Goal: Task Accomplishment & Management: Manage account settings

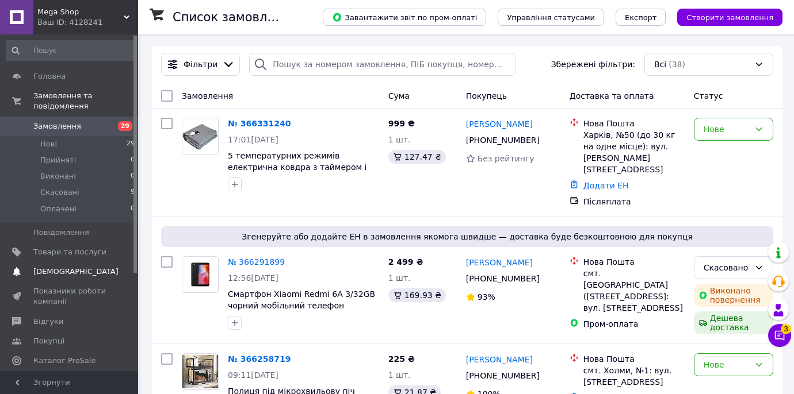
scroll to position [139, 0]
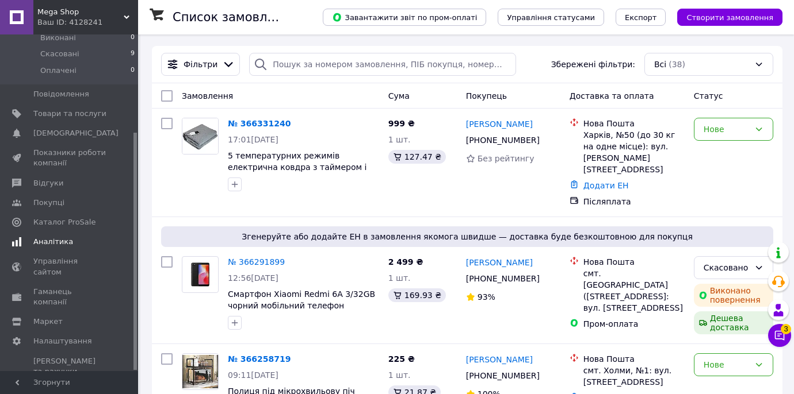
click at [72, 242] on span "Аналітика" at bounding box center [69, 242] width 73 height 10
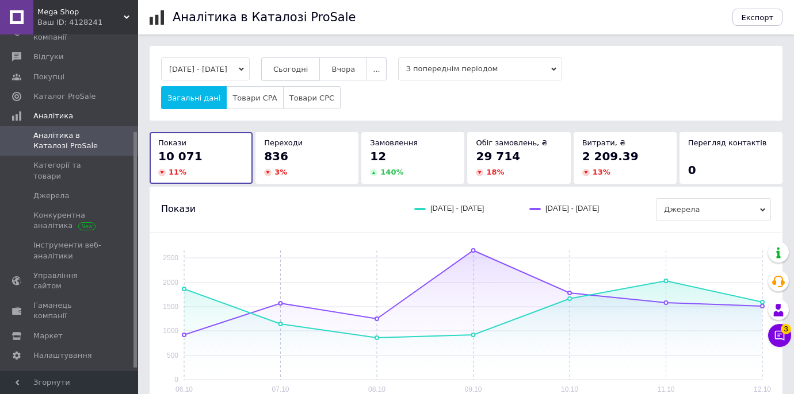
click at [320, 80] on button "Сьогодні" at bounding box center [290, 69] width 59 height 23
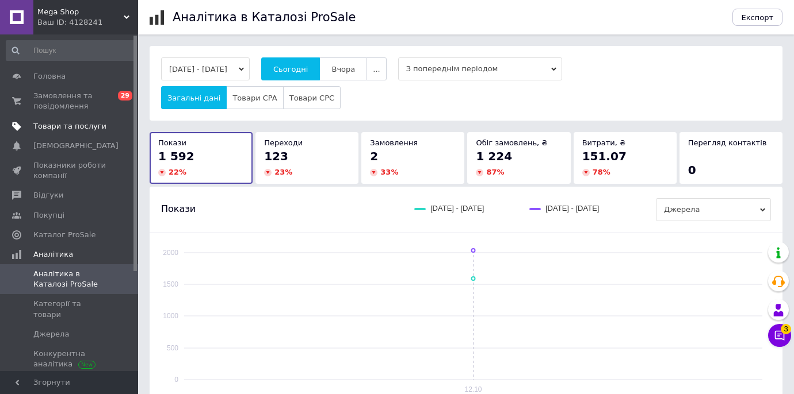
click at [90, 129] on span "Товари та послуги" at bounding box center [69, 126] width 73 height 10
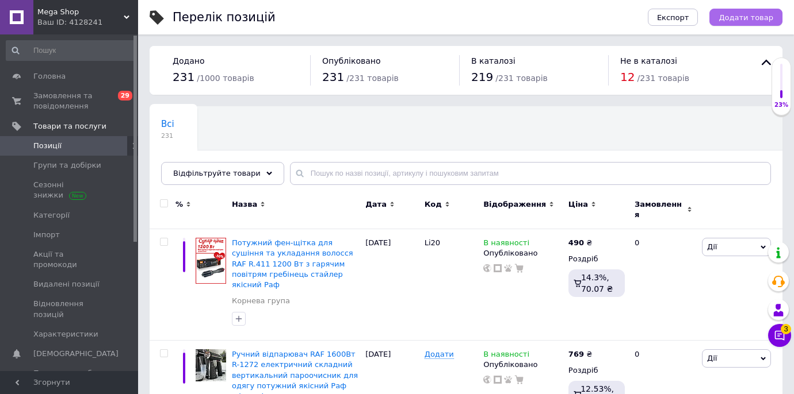
click at [772, 18] on button "Додати товар" at bounding box center [745, 17] width 73 height 17
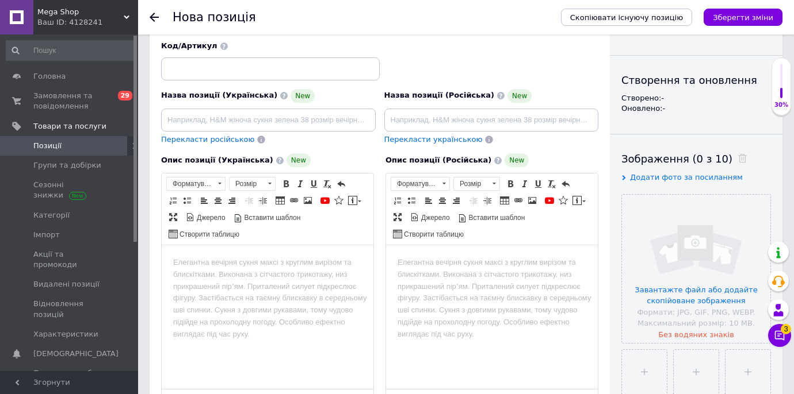
scroll to position [116, 0]
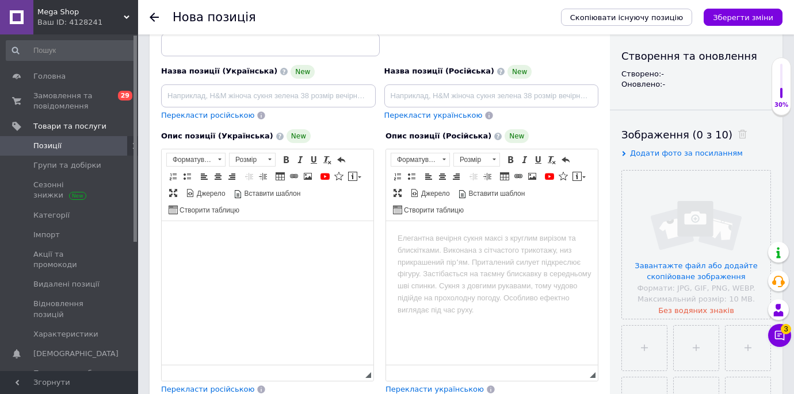
click at [285, 256] on html at bounding box center [268, 238] width 212 height 35
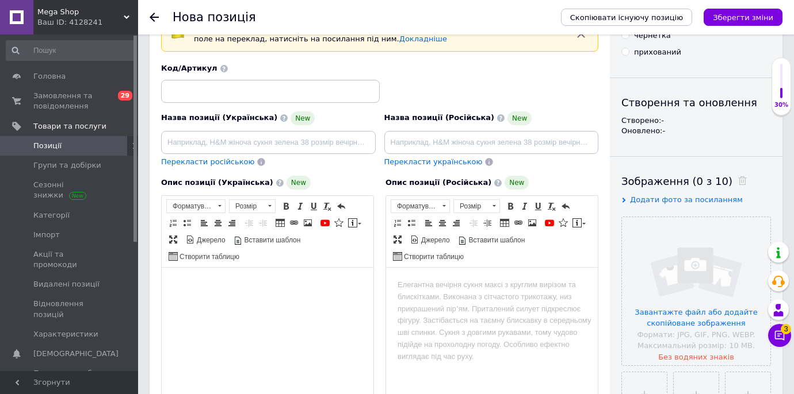
scroll to position [64, 0]
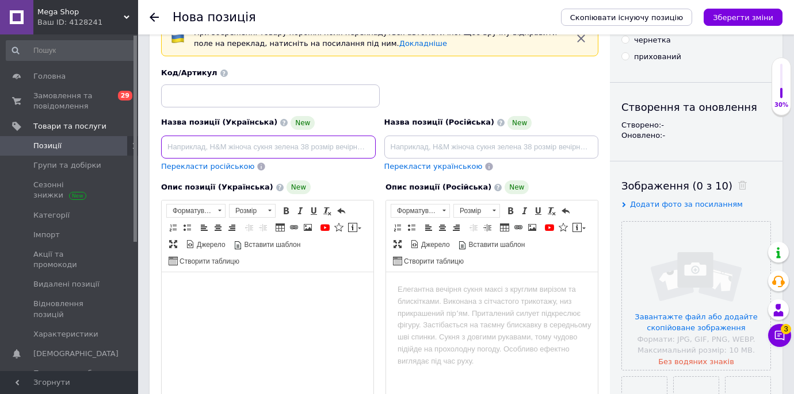
click at [323, 147] on input at bounding box center [268, 147] width 214 height 23
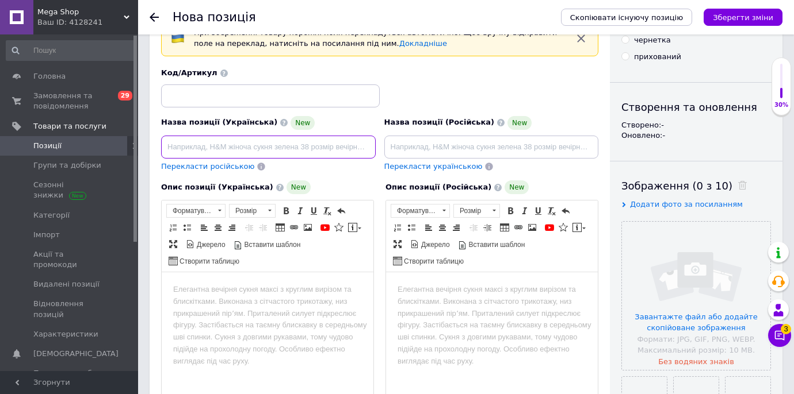
paste input "Мультимейкер 4 в 1 Rainberg RB-5408 2200Вт [PERSON_NAME] з насадками бутербродн…"
type input "Мультимейкер 4 в 1 Rainberg RB-5408 2200Вт [PERSON_NAME] з насадками бутербродн…"
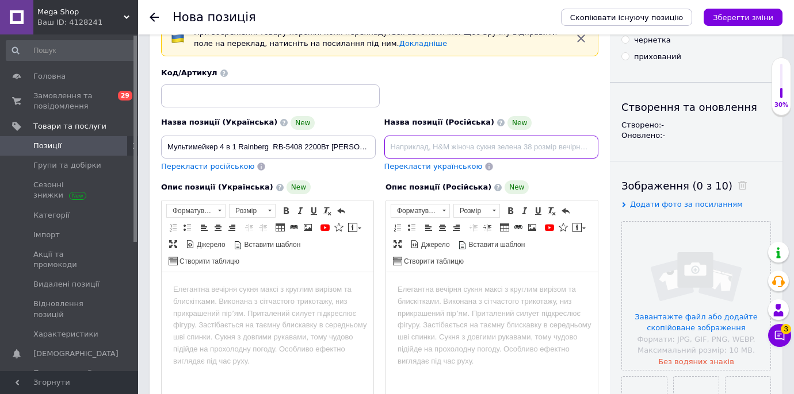
click at [394, 141] on input at bounding box center [491, 147] width 214 height 23
click at [429, 142] on input at bounding box center [491, 147] width 214 height 23
paste input "Мультимейкер 4 в 1 Rainberg RB-5408 2200Вт гриль сэндвичница с насадками бутерб…"
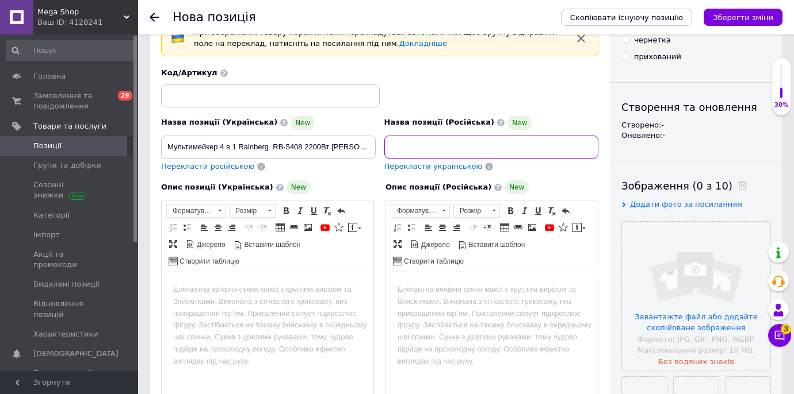
type input "Мультимейкер 4 в 1 Rainberg RB-5408 2200Вт гриль сэндвичница с насадками бутерб…"
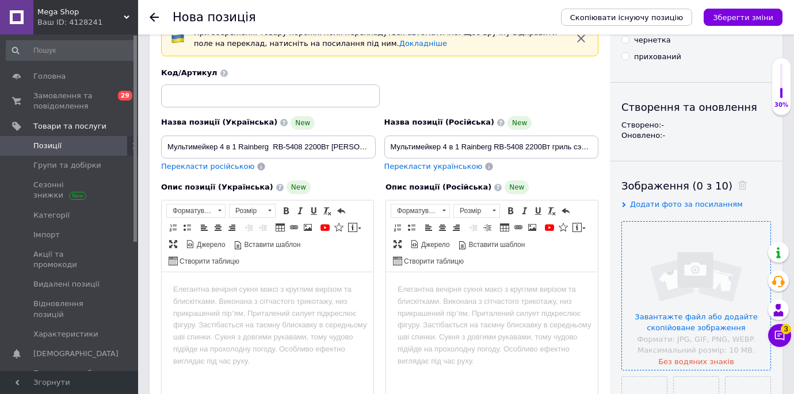
click at [730, 270] on input "file" at bounding box center [696, 296] width 148 height 148
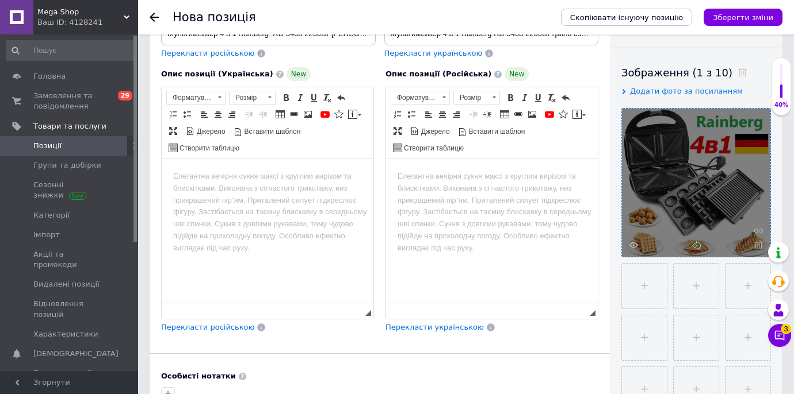
scroll to position [201, 0]
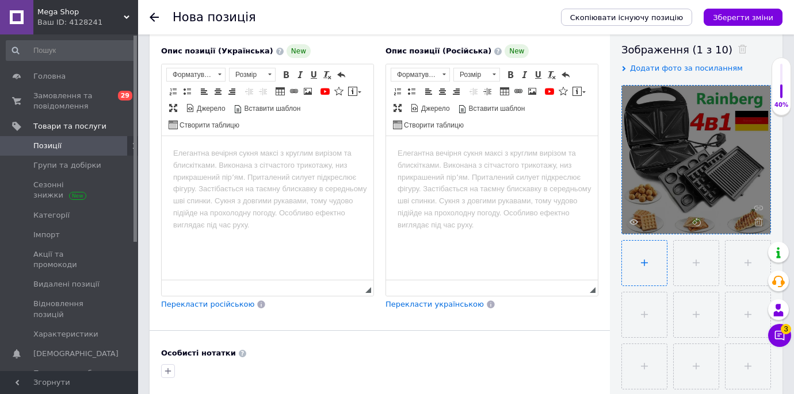
click at [633, 284] on input "file" at bounding box center [644, 263] width 45 height 45
type input "C:\fakepath\tekhnika-dlia-kukhnimultymeiker-4-v-1-rainberg-rb-5408-918235904332…"
click at [697, 252] on input "file" at bounding box center [694, 263] width 45 height 45
type input "C:\fakepath\tekhnika-dlia-kukhnimultymeiker-4-v-1-rainberg-rb-5408-918235904332…"
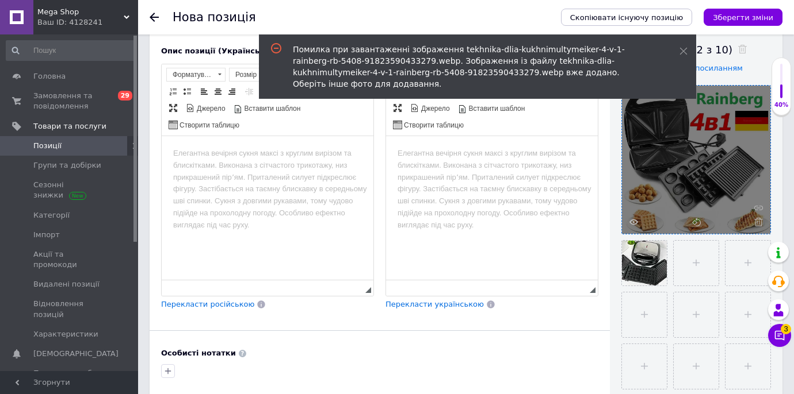
click at [699, 268] on input "file" at bounding box center [695, 263] width 45 height 45
type input "C:\fakepath\tekhnika-dlia-kukhnimultymeiker-4-v-1-rainberg-rb-5408-892118961896…"
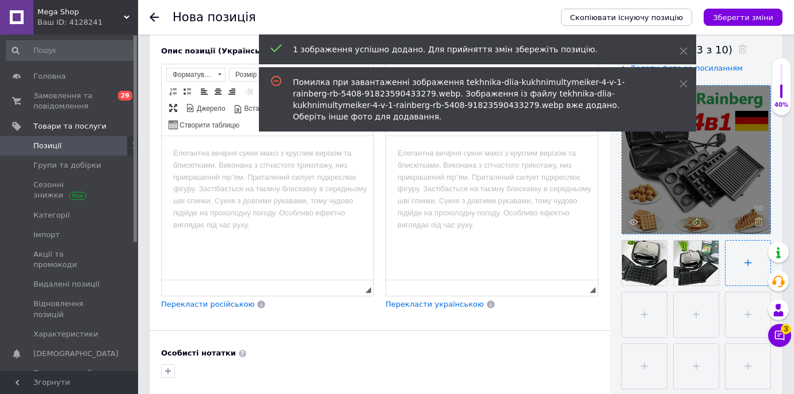
click at [746, 273] on input "file" at bounding box center [747, 263] width 45 height 45
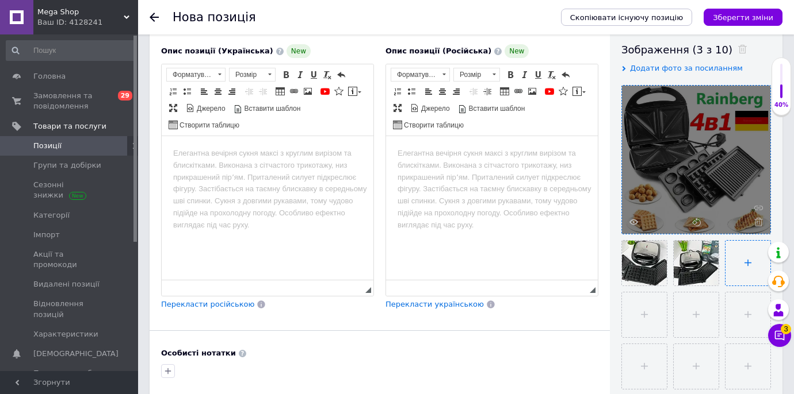
type input "C:\fakepath\tekhnika-dlia-kukhnimultymeiker-4-v-1-rainberg-rb-5408-736921902438…"
click at [640, 312] on input "file" at bounding box center [644, 315] width 45 height 45
type input "C:\fakepath\tekhnika-dlia-kukhnimultymeiker-4-v-1-rainberg-rb-5408-374881773198…"
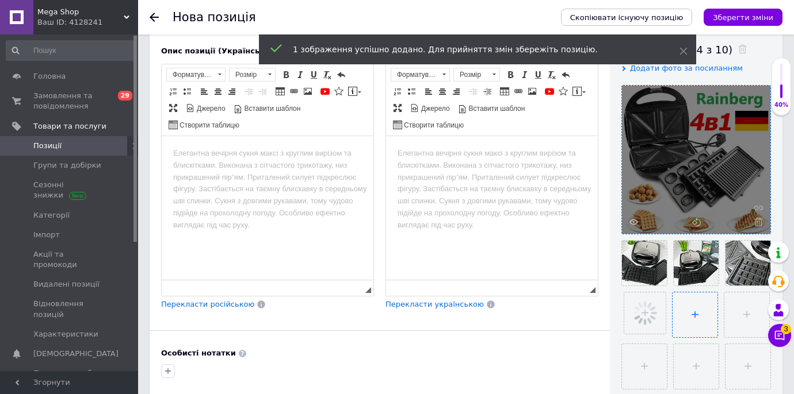
click at [683, 328] on input "file" at bounding box center [694, 315] width 45 height 45
type input "C:\fakepath\tekhnika-dlia-kukhnimultymeiker-4-v-1-rainberg-rb-5408-715718576281…"
click at [738, 327] on input "file" at bounding box center [746, 315] width 45 height 45
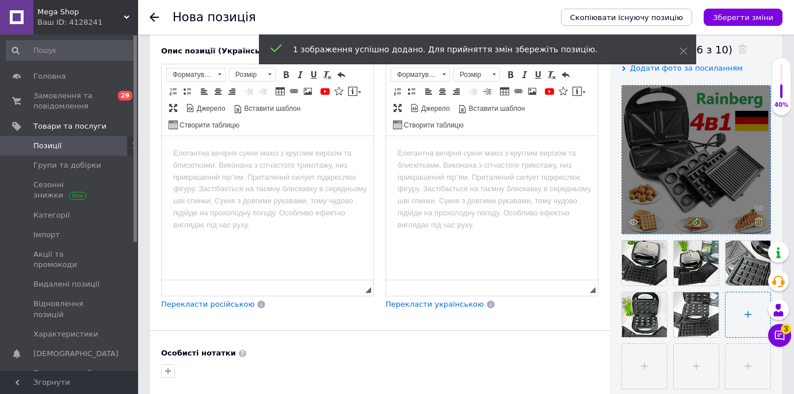
type input "C:\fakepath\5978818285_w640_h640_sendvichnitsa-4-v.webp"
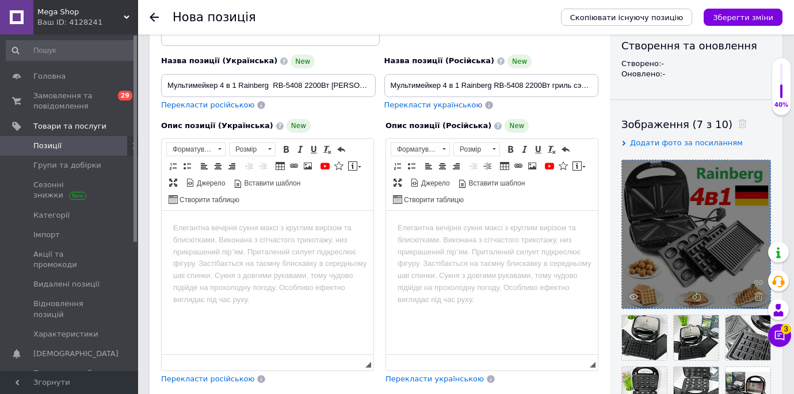
scroll to position [110, 0]
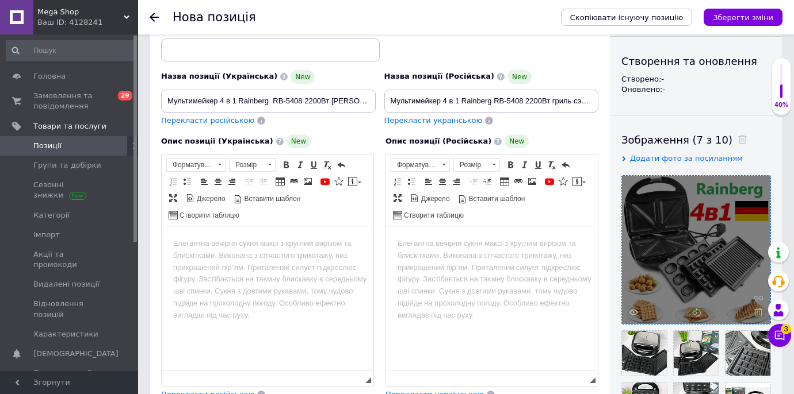
drag, startPoint x: 293, startPoint y: 282, endPoint x: 293, endPoint y: 266, distance: 16.1
click at [293, 262] on html at bounding box center [268, 244] width 212 height 35
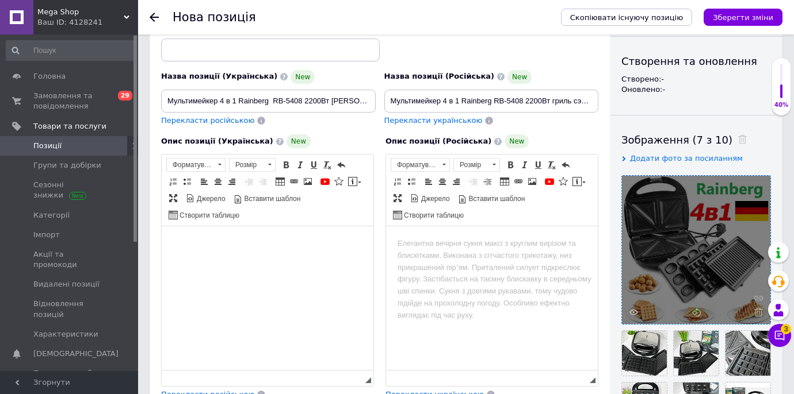
paste body "Редактор, 121F8373-D246-43B0-9A13-B1BB9F51998D"
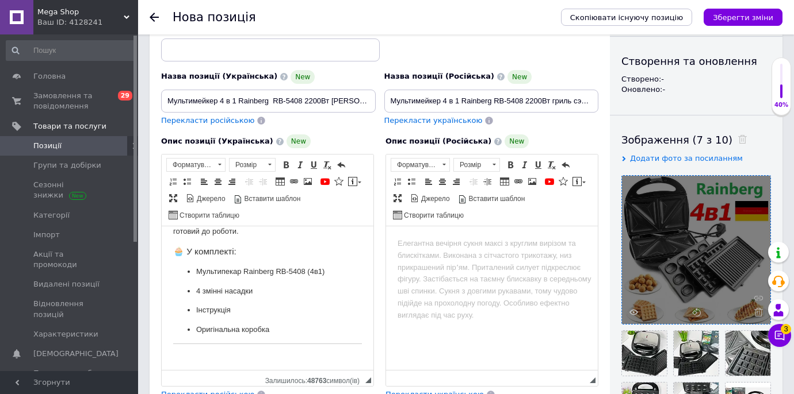
scroll to position [464, 0]
drag, startPoint x: 275, startPoint y: 330, endPoint x: 164, endPoint y: 329, distance: 111.6
click at [164, 329] on html "🥞 Мультипекар 4в1 Rainberg RB-5408 — максимум смаку та зручності на вашій кухні…" at bounding box center [268, 73] width 212 height 596
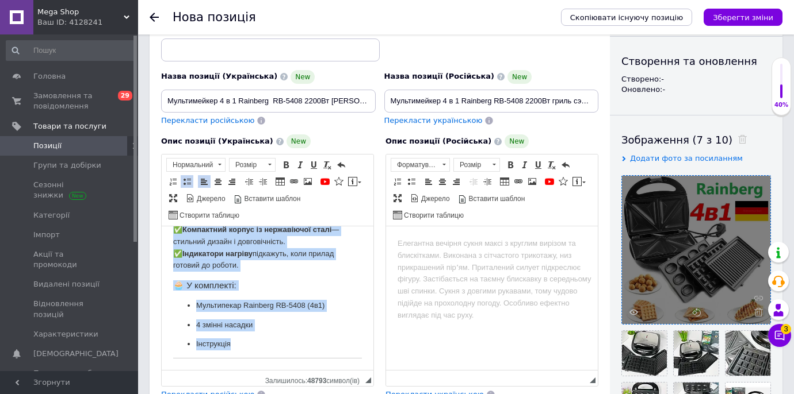
scroll to position [0, 0]
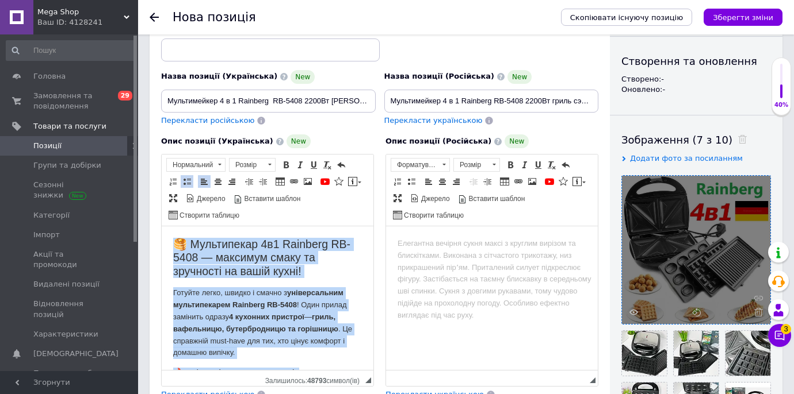
drag, startPoint x: 232, startPoint y: 350, endPoint x: 128, endPoint y: 158, distance: 218.7
copy body "🥞 Мультипекар 4в1 Rainberg RB-5408 — максимум смаку та зручності на вашій кухні…"
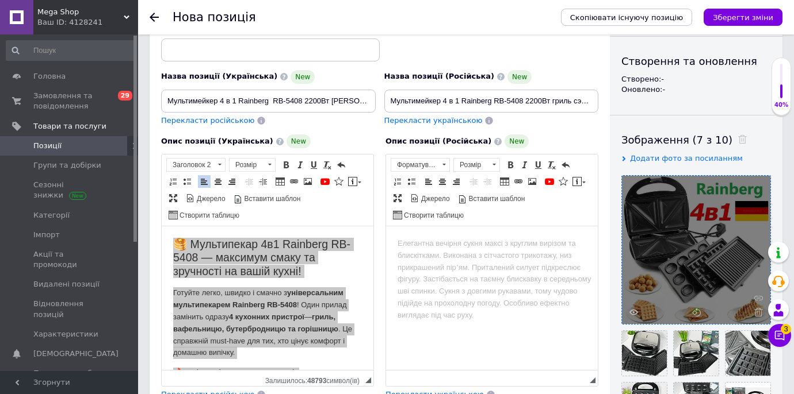
click at [440, 240] on body "Редактор, DDAF84EB-357E-4C39-BEB0-0E36C9972FE7" at bounding box center [491, 244] width 189 height 12
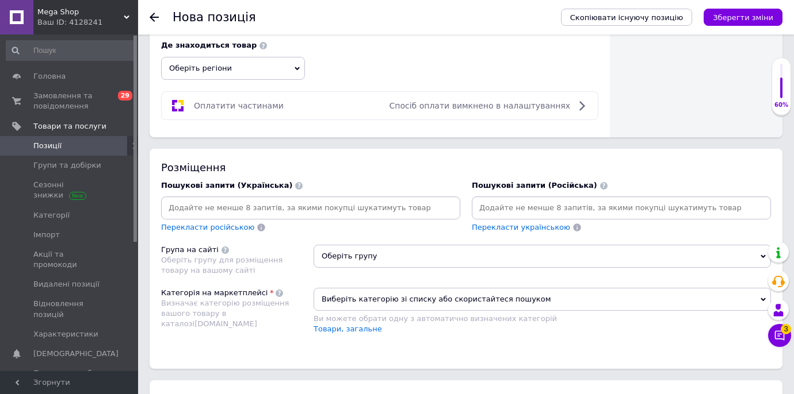
scroll to position [673, 0]
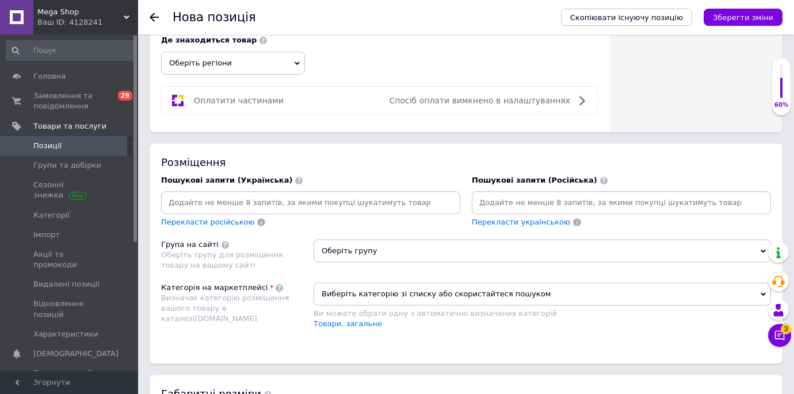
click at [493, 213] on div at bounding box center [621, 202] width 299 height 23
click at [496, 204] on input at bounding box center [621, 202] width 294 height 17
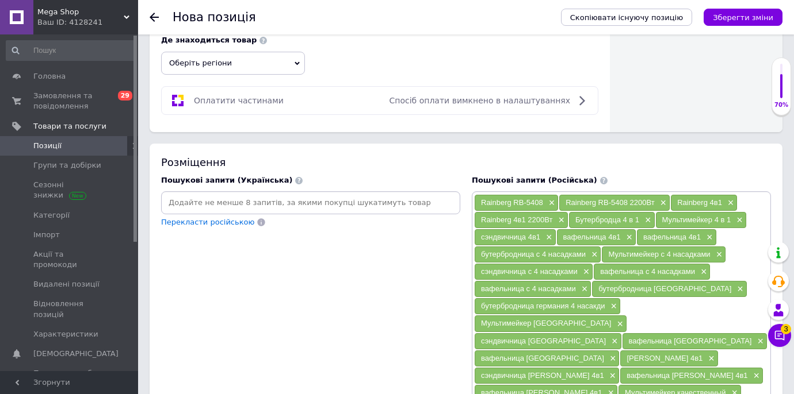
click at [285, 202] on input at bounding box center [310, 202] width 294 height 17
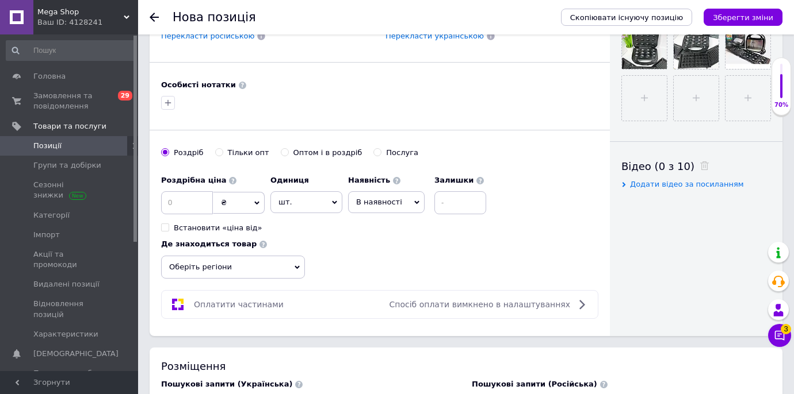
scroll to position [495, 0]
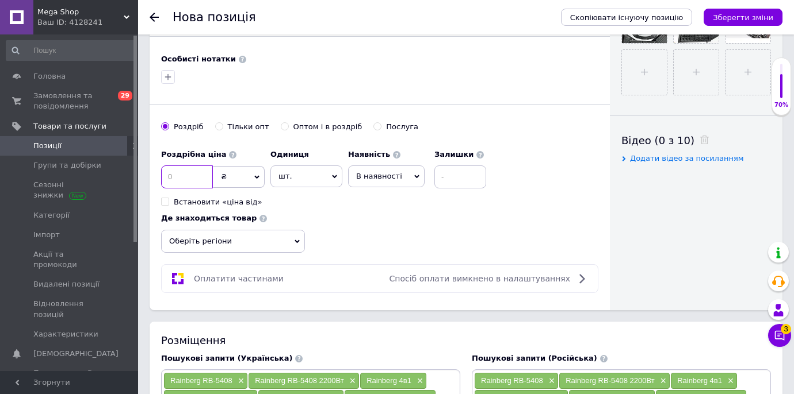
click at [193, 174] on input at bounding box center [187, 177] width 52 height 23
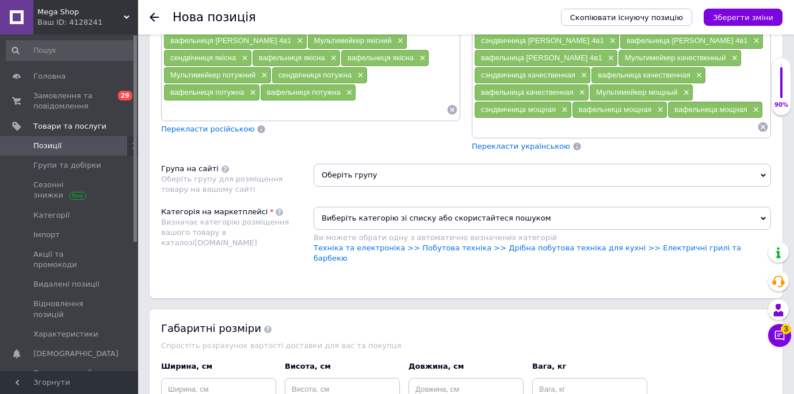
scroll to position [1013, 0]
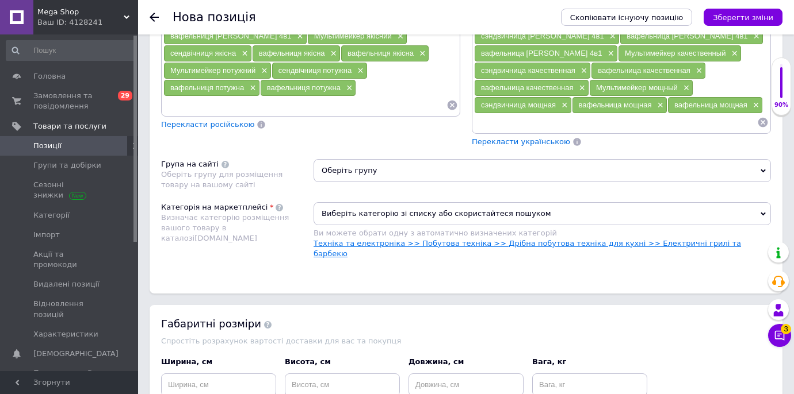
type input "849"
click at [718, 239] on link "Техніка та електроніка >> Побутова техніка >> Дрібна побутова техніка для кухні…" at bounding box center [526, 248] width 427 height 19
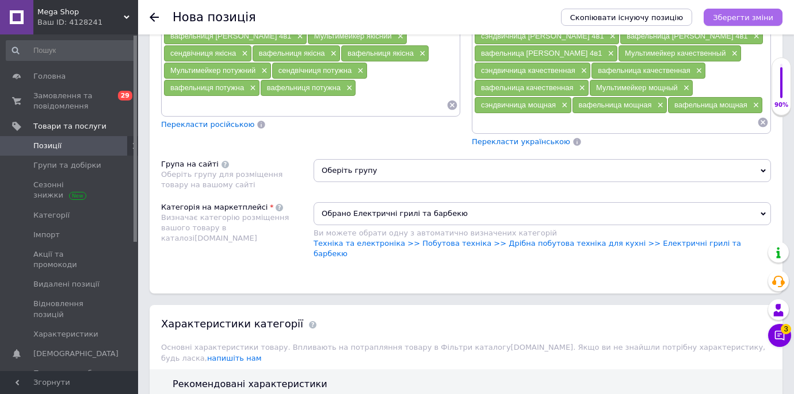
click at [753, 20] on icon "Зберегти зміни" at bounding box center [743, 17] width 60 height 9
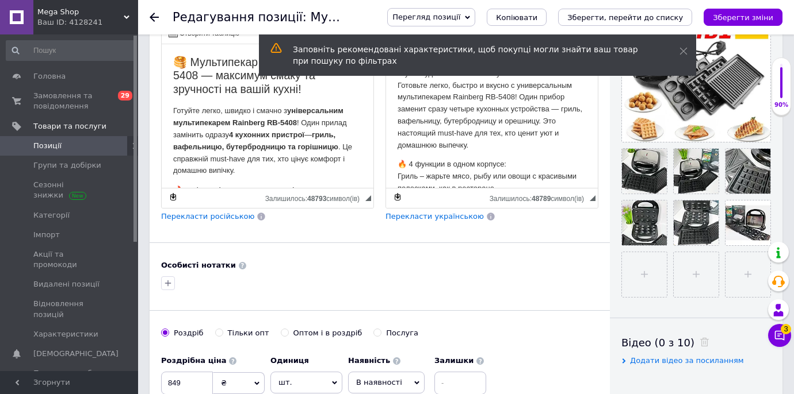
scroll to position [292, 0]
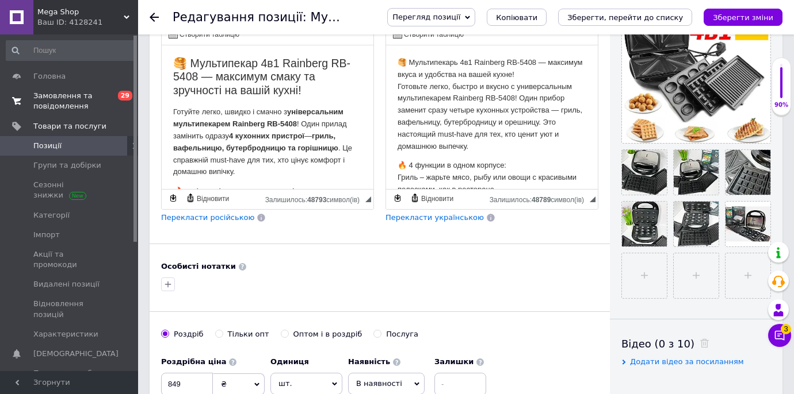
click at [105, 90] on link "Замовлення та повідомлення 0 29" at bounding box center [70, 101] width 141 height 30
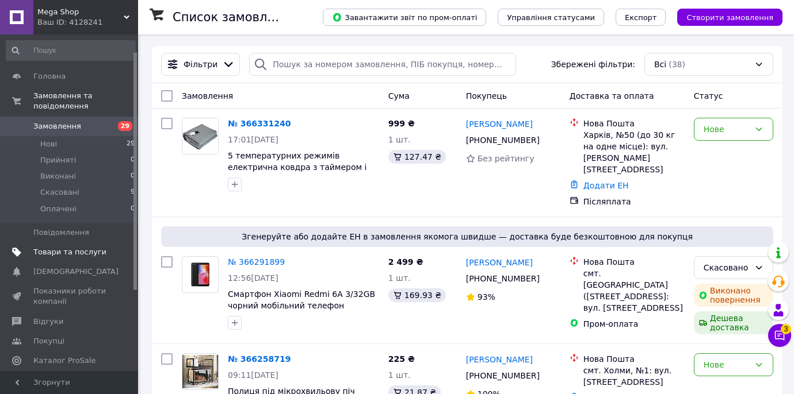
scroll to position [139, 0]
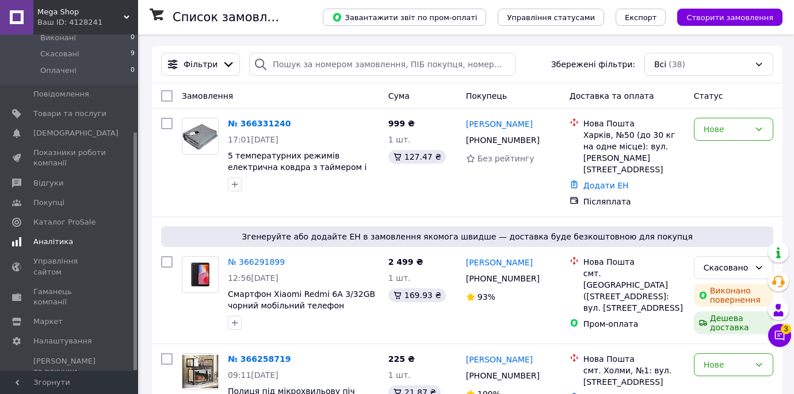
click at [67, 242] on span "Аналітика" at bounding box center [53, 242] width 40 height 10
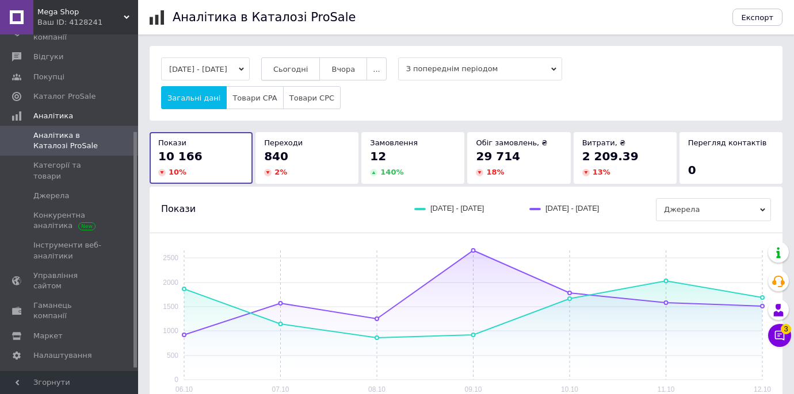
click at [320, 73] on button "Сьогодні" at bounding box center [290, 69] width 59 height 23
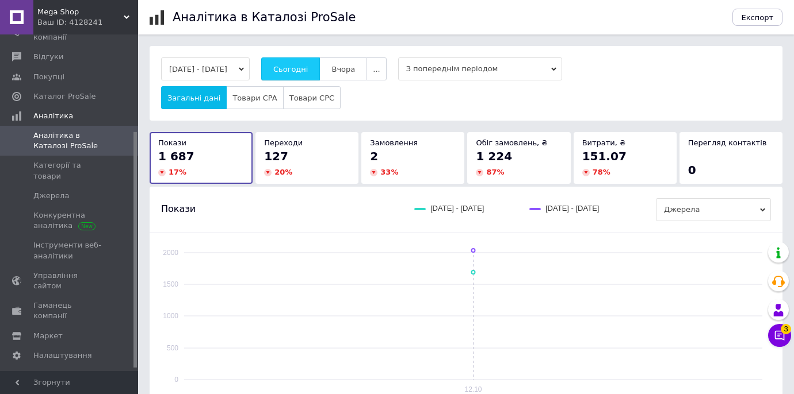
click at [320, 73] on button "Сьогодні" at bounding box center [290, 69] width 59 height 23
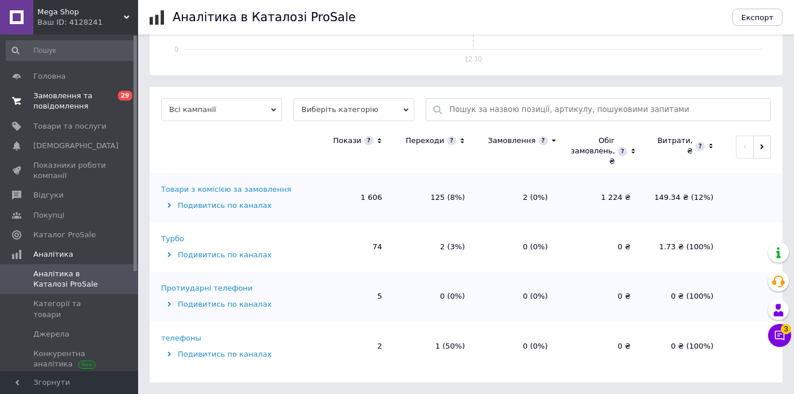
click at [82, 112] on link "Замовлення та повідомлення 0 29" at bounding box center [70, 101] width 141 height 30
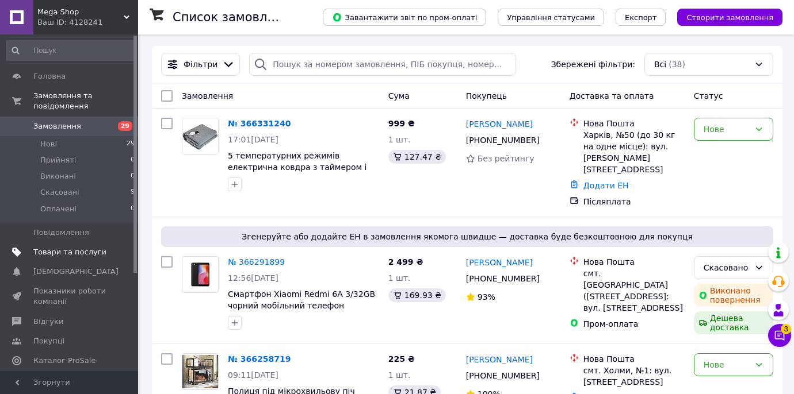
click at [57, 255] on span "Товари та послуги" at bounding box center [69, 252] width 73 height 10
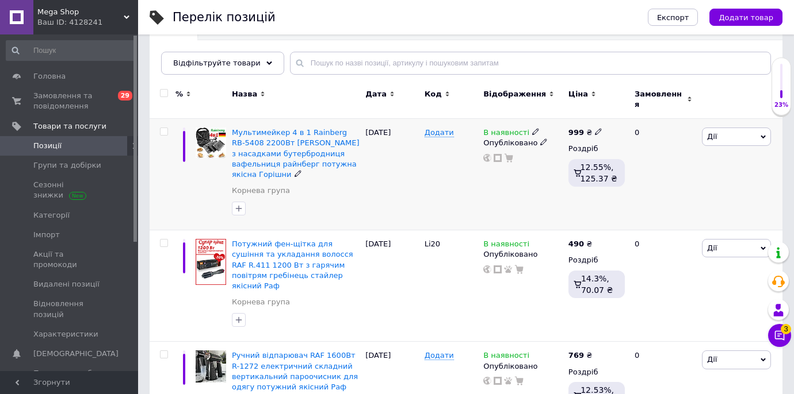
scroll to position [124, 0]
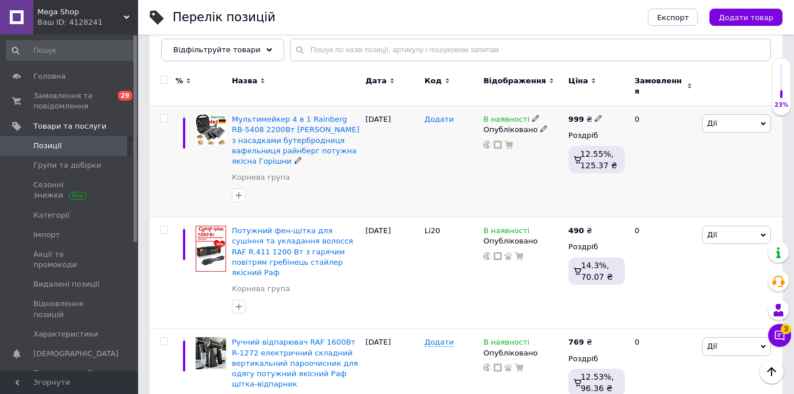
click at [435, 115] on span "Додати" at bounding box center [438, 119] width 29 height 9
type input "Li21"
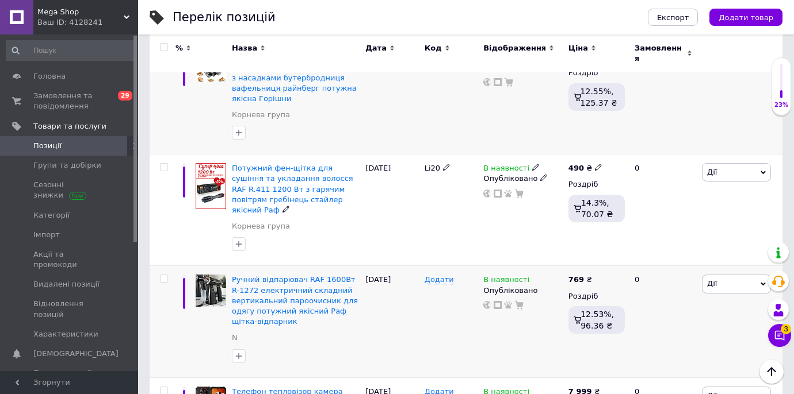
scroll to position [193, 0]
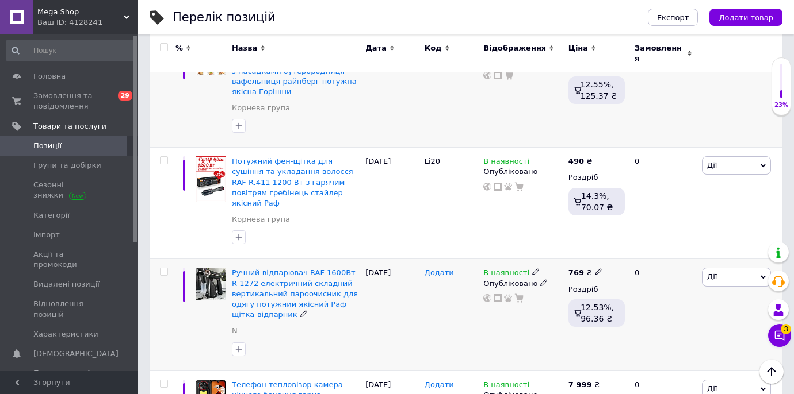
click at [438, 269] on span "Додати" at bounding box center [438, 273] width 29 height 9
type input "K"
type input "LI24"
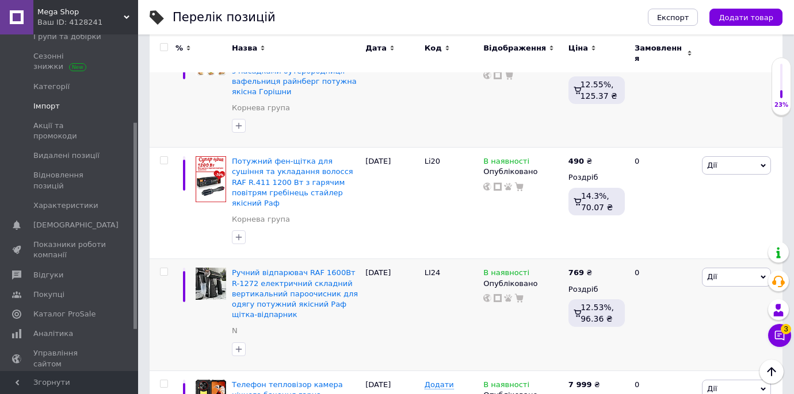
scroll to position [202, 0]
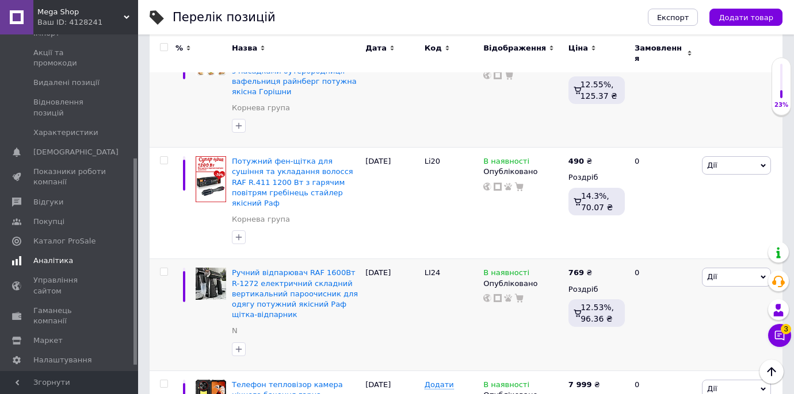
click at [67, 259] on link "Аналітика" at bounding box center [70, 261] width 141 height 20
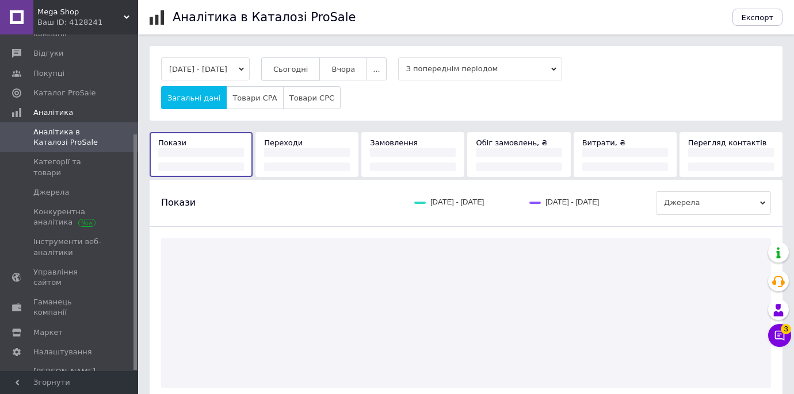
click at [308, 70] on span "Сьогодні" at bounding box center [290, 69] width 35 height 9
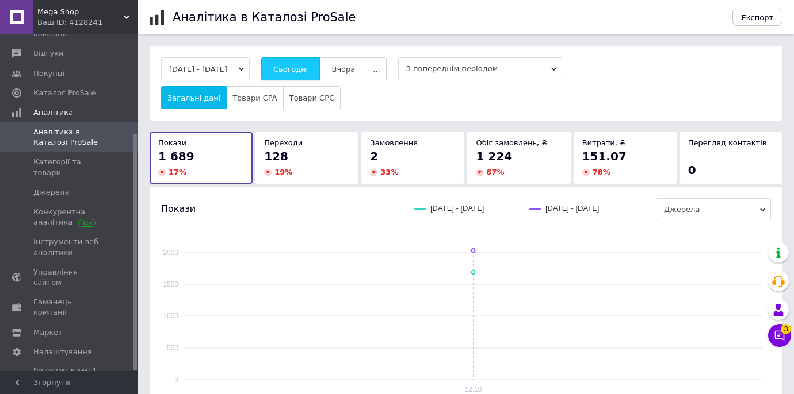
click at [320, 61] on button "Сьогодні" at bounding box center [290, 69] width 59 height 23
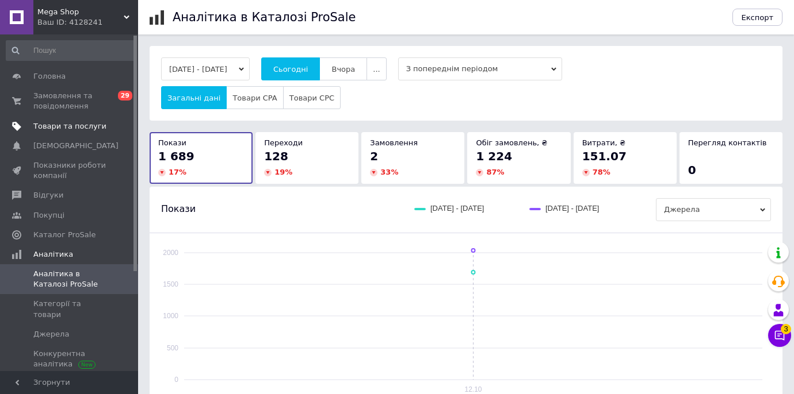
click at [75, 123] on span "Товари та послуги" at bounding box center [69, 126] width 73 height 10
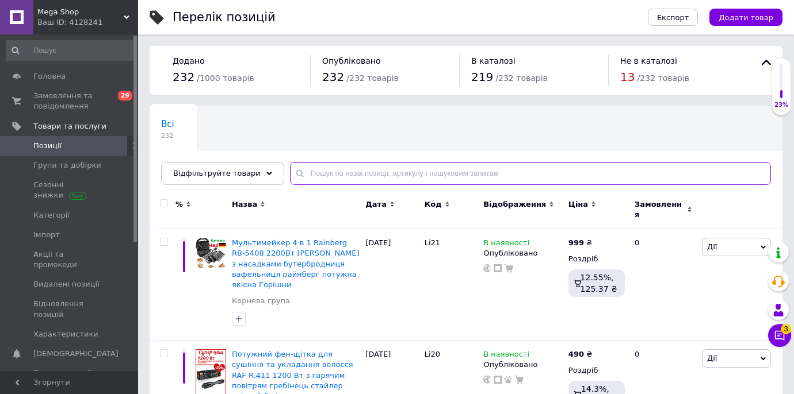
click at [340, 173] on input "text" at bounding box center [530, 173] width 481 height 23
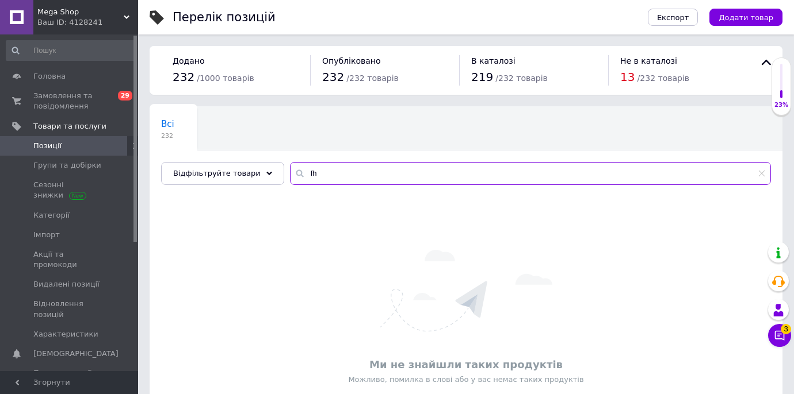
type input "f"
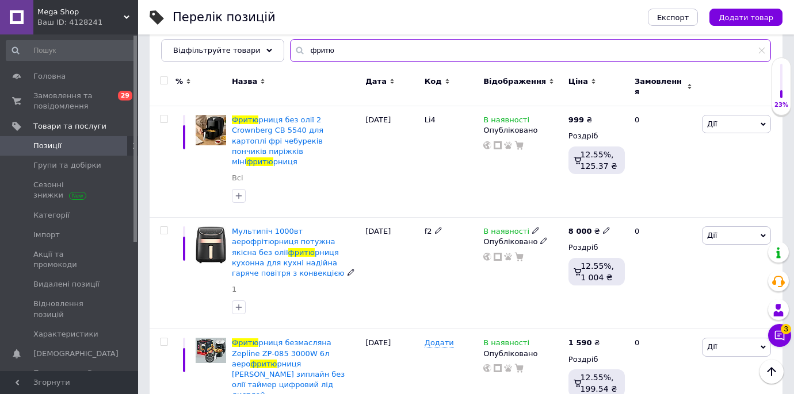
scroll to position [121, 0]
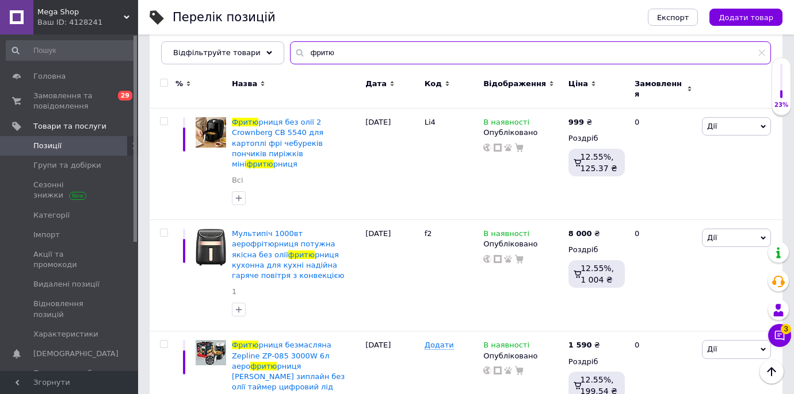
type input "фритю"
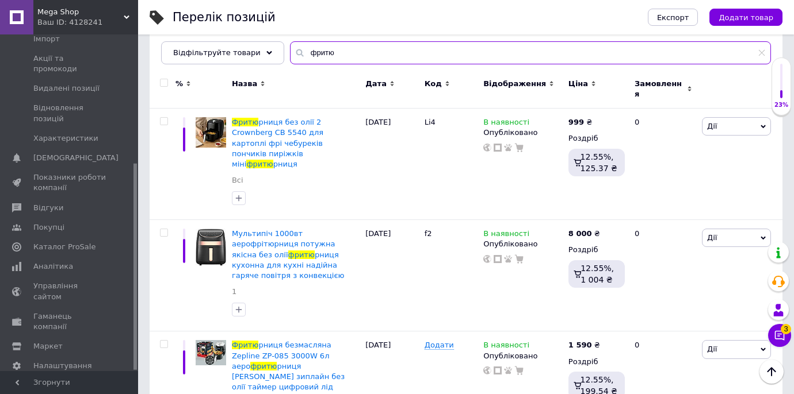
scroll to position [210, 0]
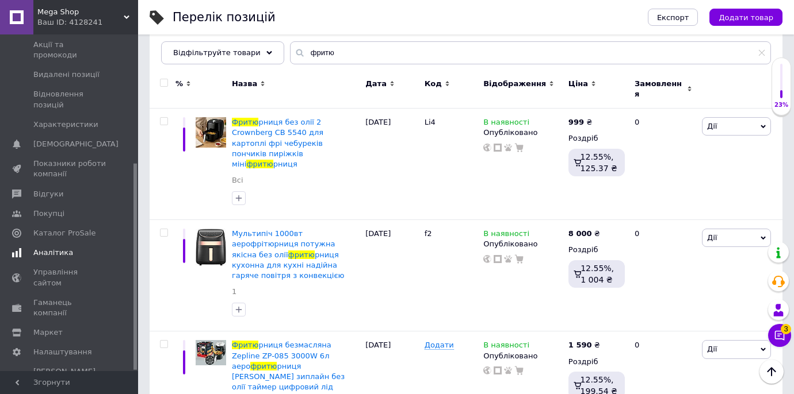
click at [73, 248] on span "Аналітика" at bounding box center [69, 253] width 73 height 10
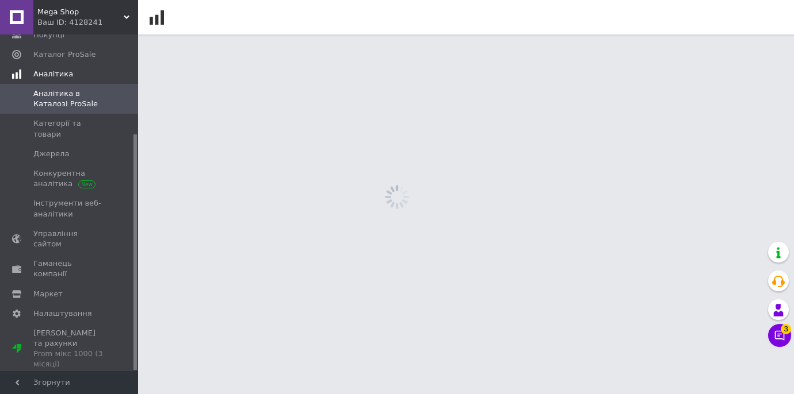
scroll to position [142, 0]
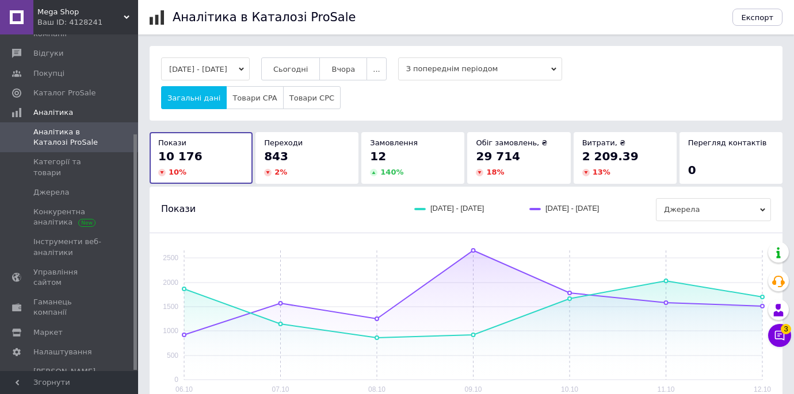
click at [309, 81] on div "06.10.2025 - 12.10.2025 Сьогодні Вчора ... З попереднім періодом Загальні дані …" at bounding box center [466, 84] width 610 height 52
click at [311, 76] on button "Сьогодні" at bounding box center [290, 69] width 59 height 23
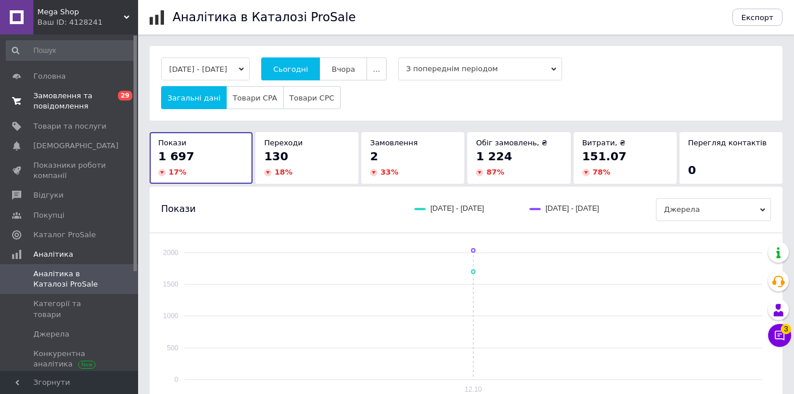
click at [70, 95] on span "Замовлення та повідомлення" at bounding box center [69, 101] width 73 height 21
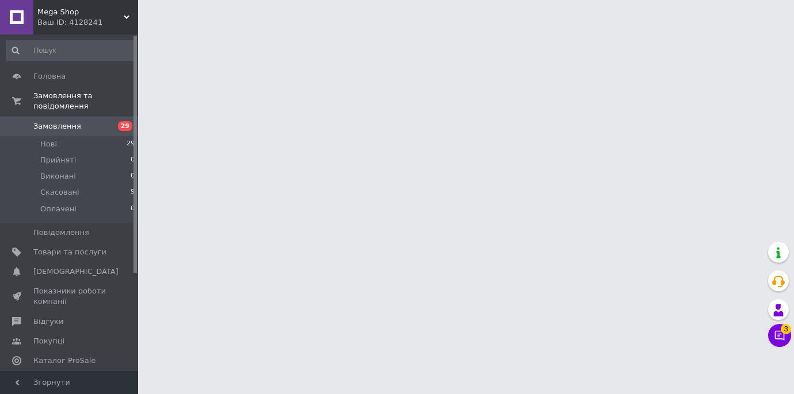
scroll to position [139, 0]
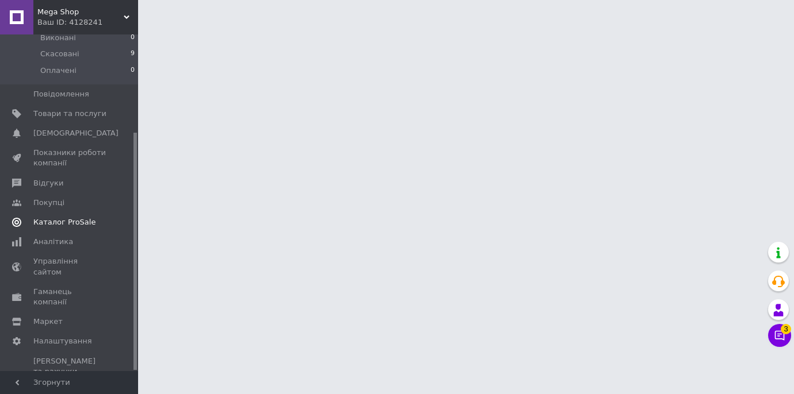
click at [71, 227] on span "Каталог ProSale" at bounding box center [64, 222] width 62 height 10
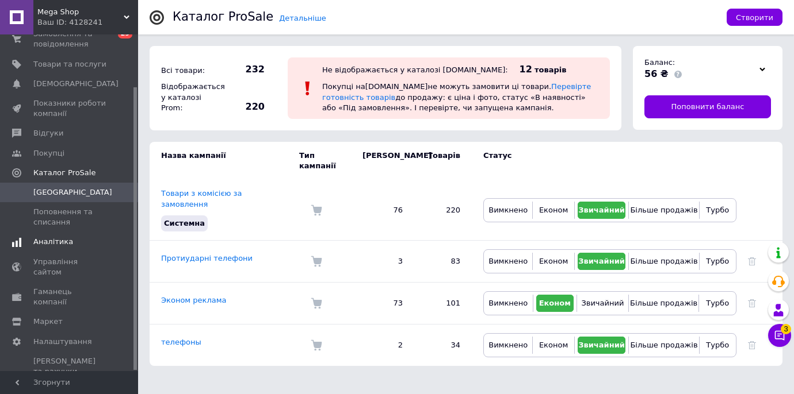
click at [71, 245] on span "Аналітика" at bounding box center [69, 242] width 73 height 10
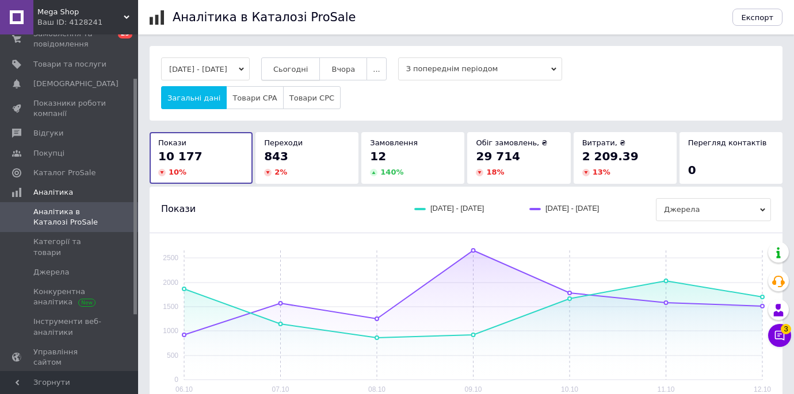
click at [305, 73] on button "Сьогодні" at bounding box center [290, 69] width 59 height 23
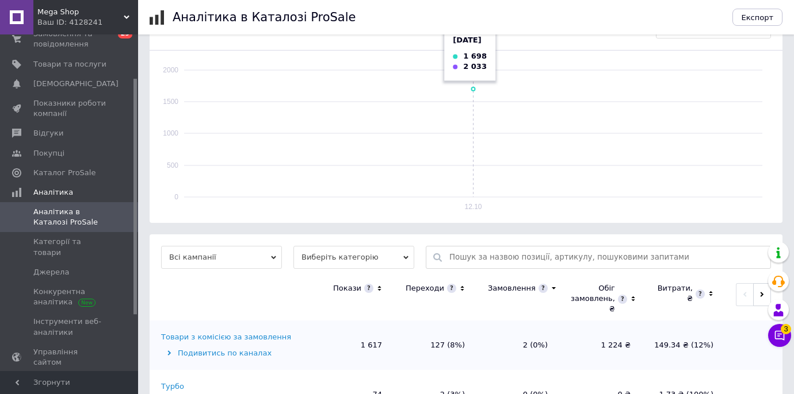
scroll to position [331, 0]
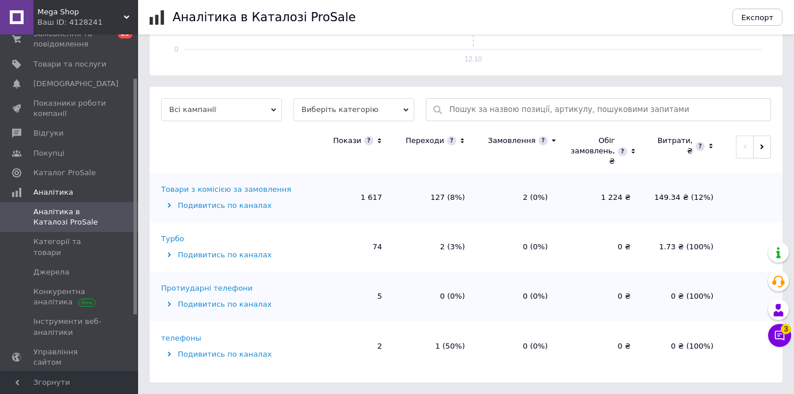
click at [464, 143] on icon at bounding box center [461, 141] width 7 height 10
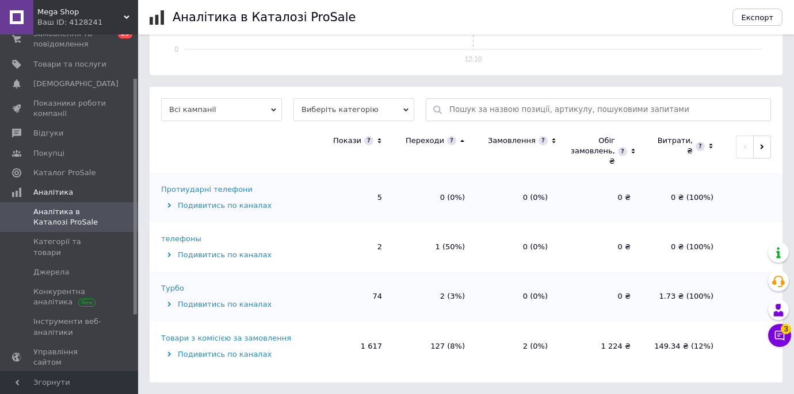
click at [464, 143] on icon at bounding box center [461, 141] width 7 height 10
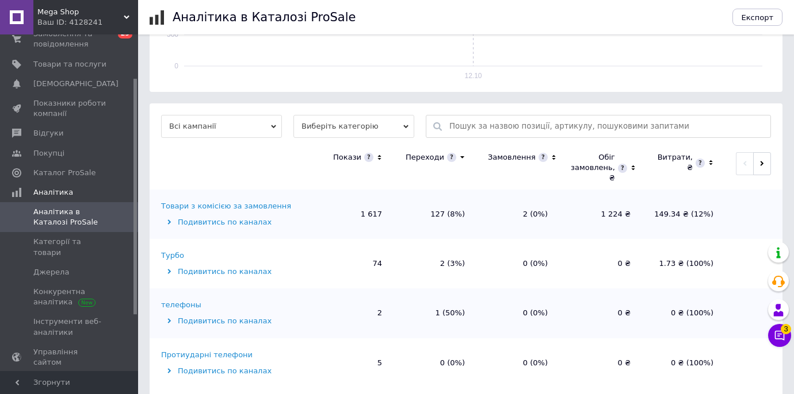
scroll to position [313, 0]
click at [267, 210] on div "Товари з комісією за замовлення" at bounding box center [226, 207] width 130 height 10
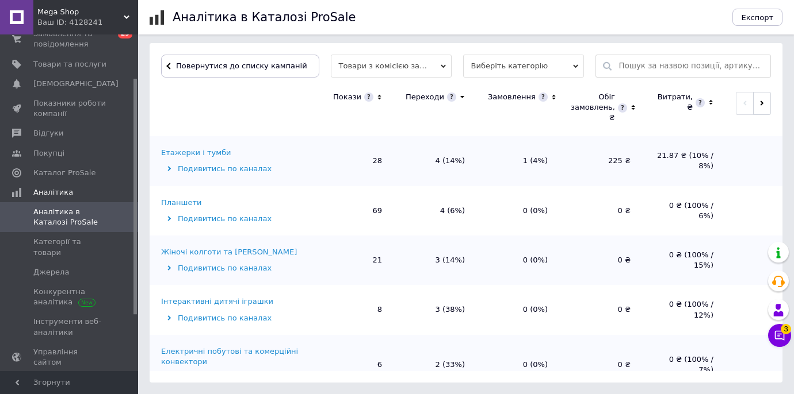
scroll to position [0, 0]
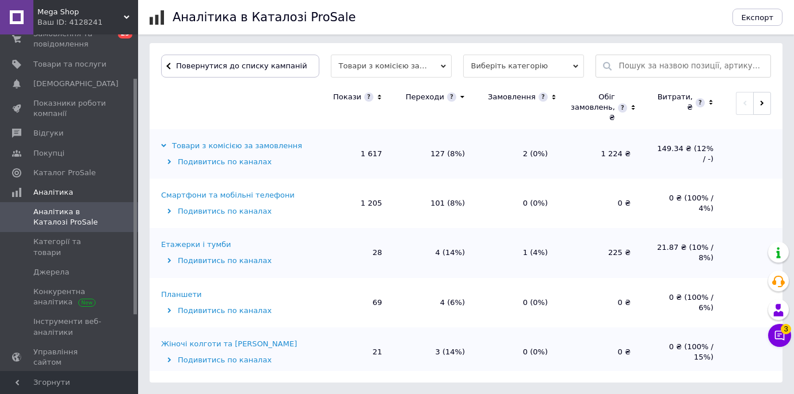
click at [275, 195] on div "Смартфони та мобільні телефони" at bounding box center [227, 195] width 133 height 10
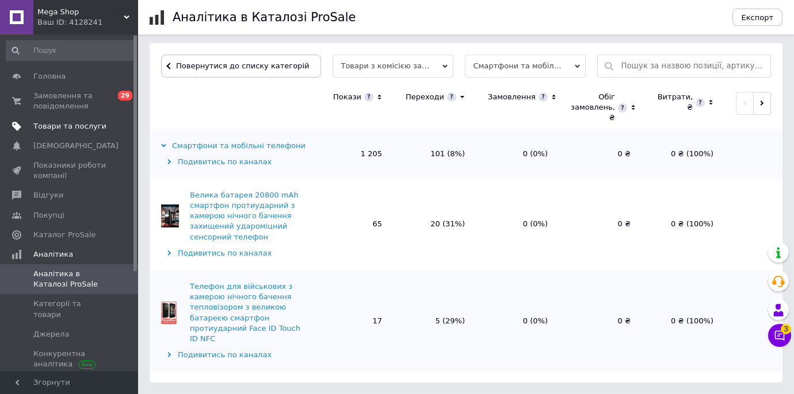
click at [98, 120] on link "Товари та послуги" at bounding box center [70, 127] width 141 height 20
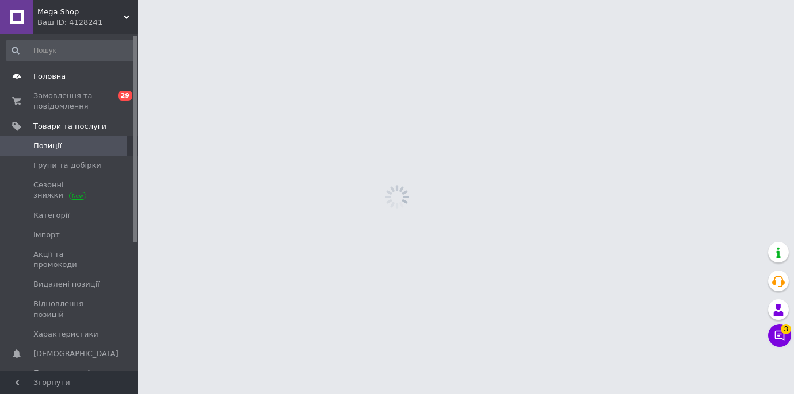
click at [101, 86] on link "Головна" at bounding box center [70, 77] width 141 height 20
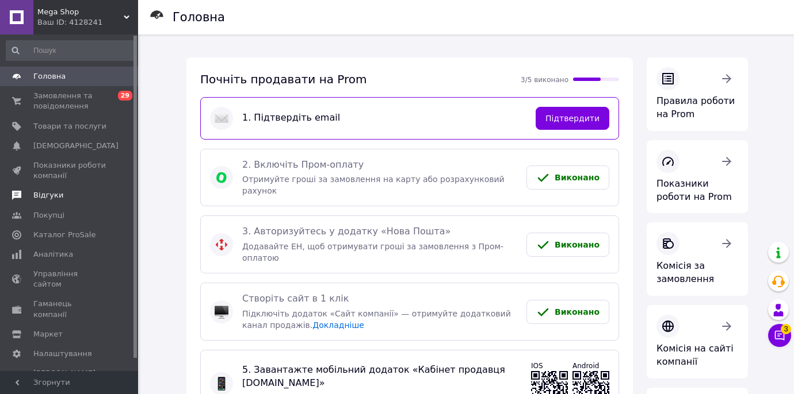
scroll to position [12, 0]
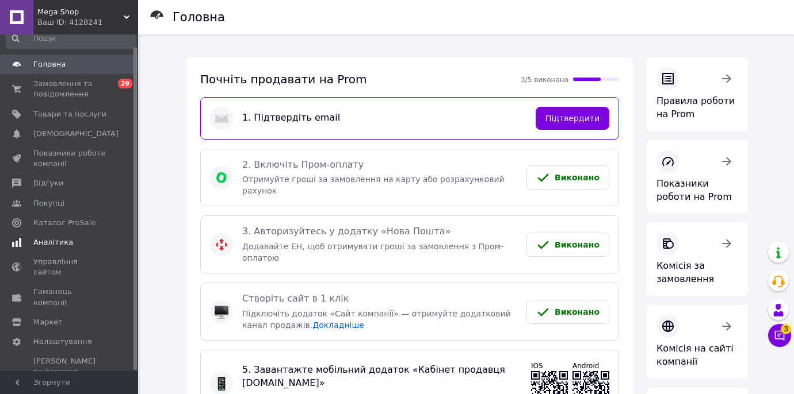
click at [79, 233] on link "Аналітика" at bounding box center [70, 243] width 141 height 20
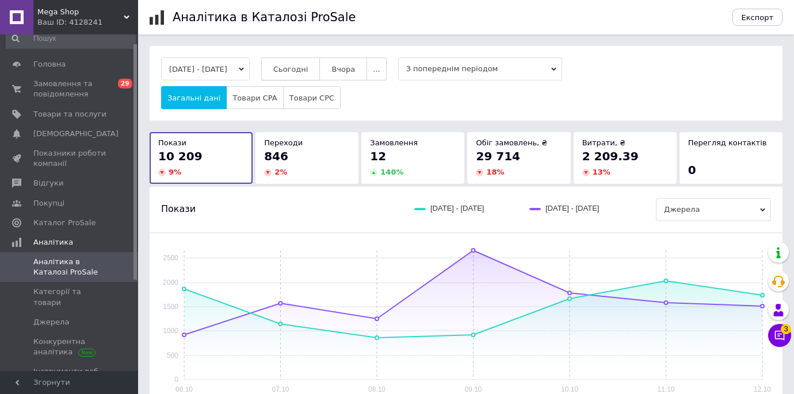
click at [288, 62] on button "Сьогодні" at bounding box center [290, 69] width 59 height 23
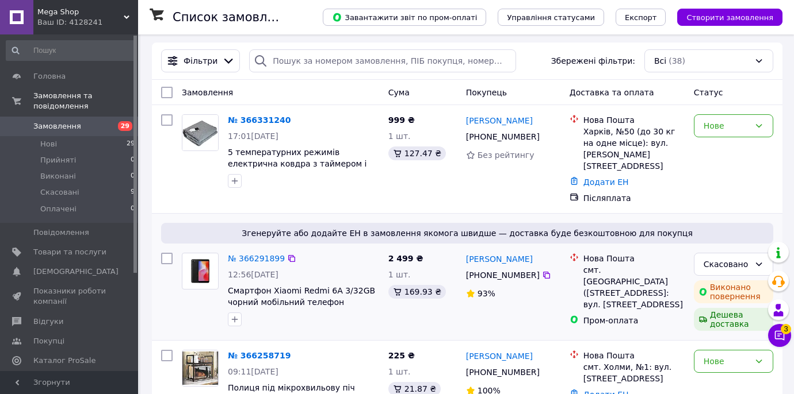
scroll to position [1, 0]
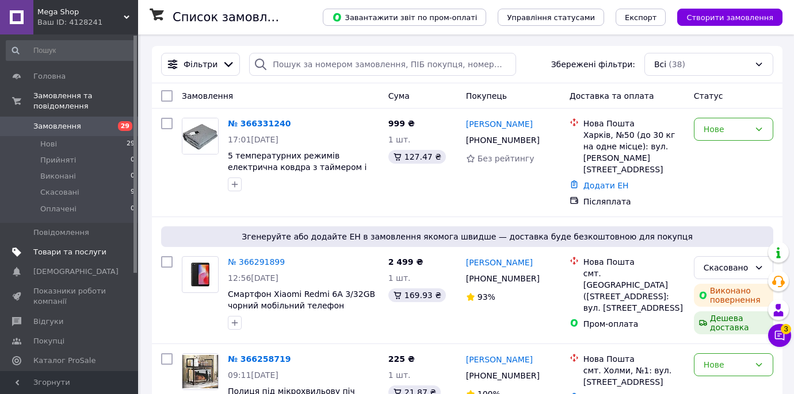
click at [71, 246] on link "Товари та послуги" at bounding box center [70, 253] width 141 height 20
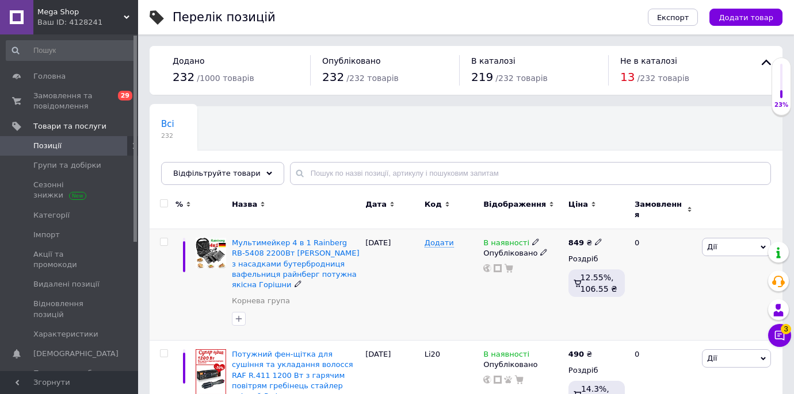
click at [532, 239] on use at bounding box center [535, 242] width 6 height 6
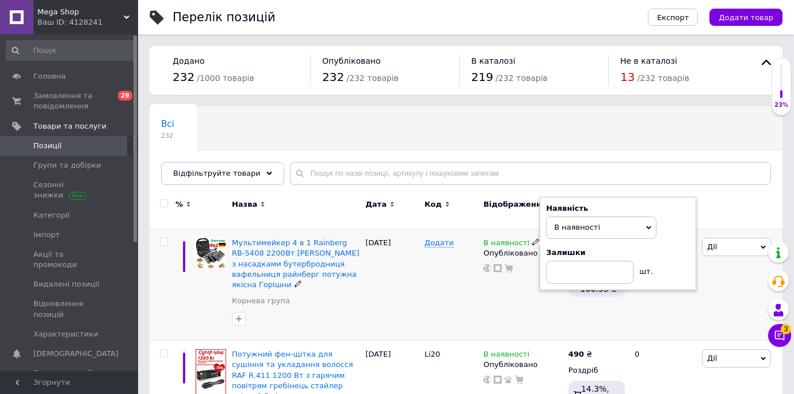
click at [484, 277] on div "В наявності Наявність В наявності Немає в наявності Під замовлення Готово до ві…" at bounding box center [522, 285] width 85 height 112
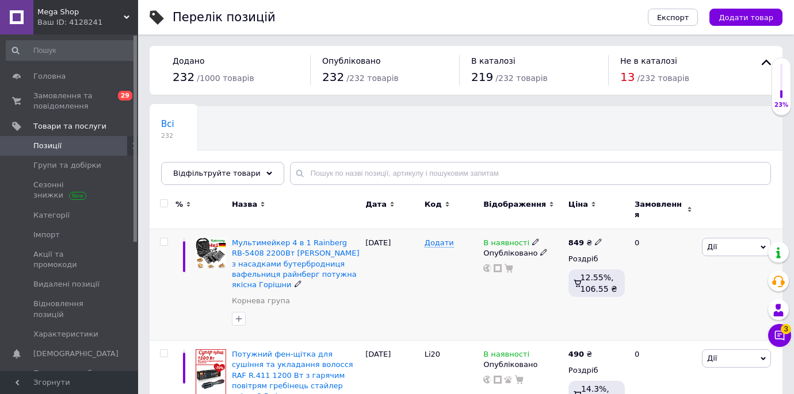
click at [595, 239] on icon at bounding box center [598, 242] width 7 height 7
type input "8"
type input "949"
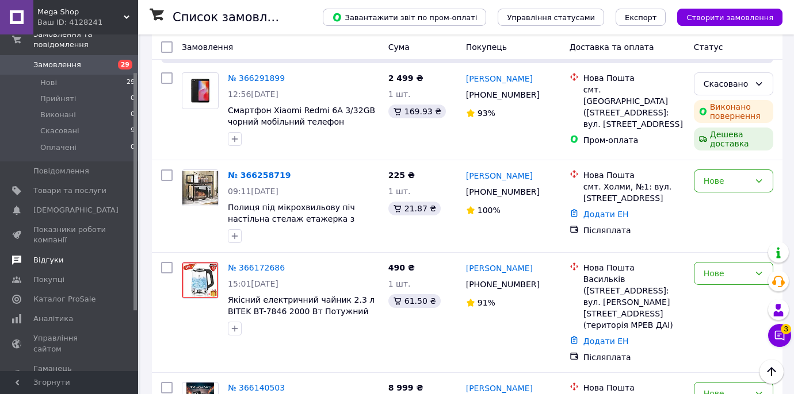
scroll to position [139, 0]
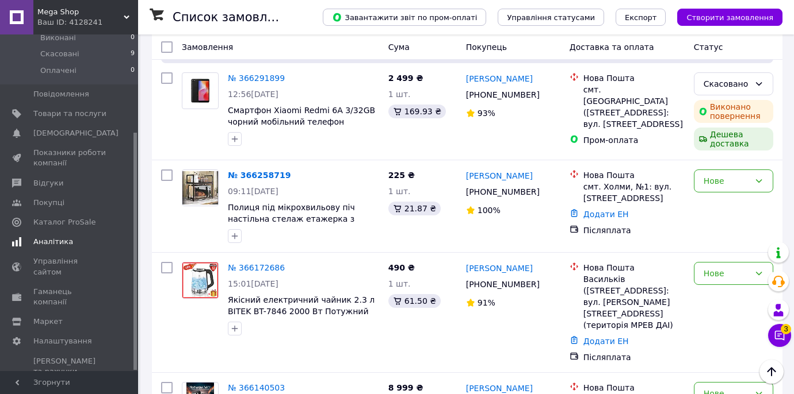
click at [36, 243] on span "Аналітика" at bounding box center [53, 242] width 40 height 10
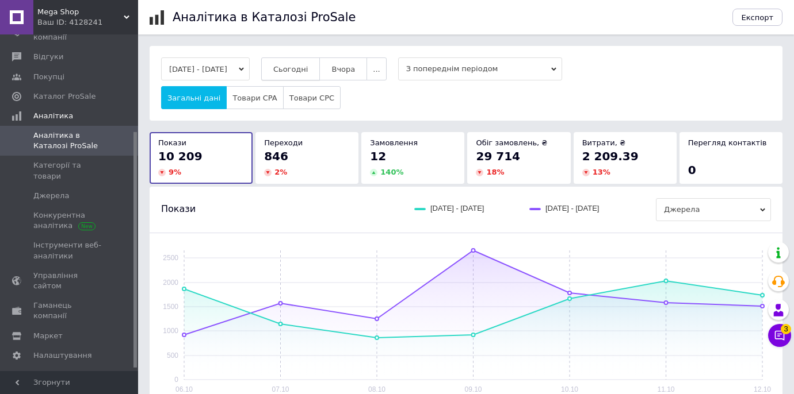
click at [309, 74] on button "Сьогодні" at bounding box center [290, 69] width 59 height 23
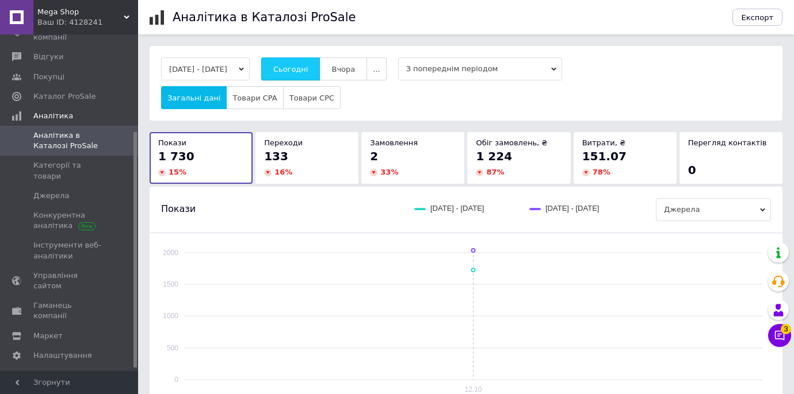
click at [309, 74] on button "Сьогодні" at bounding box center [290, 69] width 59 height 23
click at [39, 135] on span "Аналітика в Каталозі ProSale" at bounding box center [69, 141] width 73 height 21
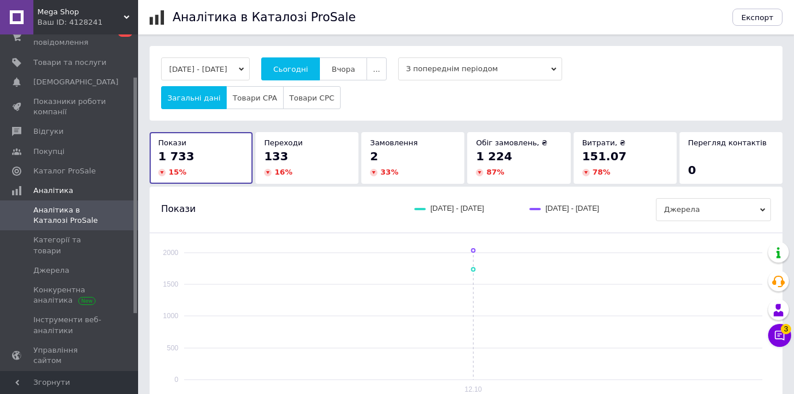
scroll to position [38, 0]
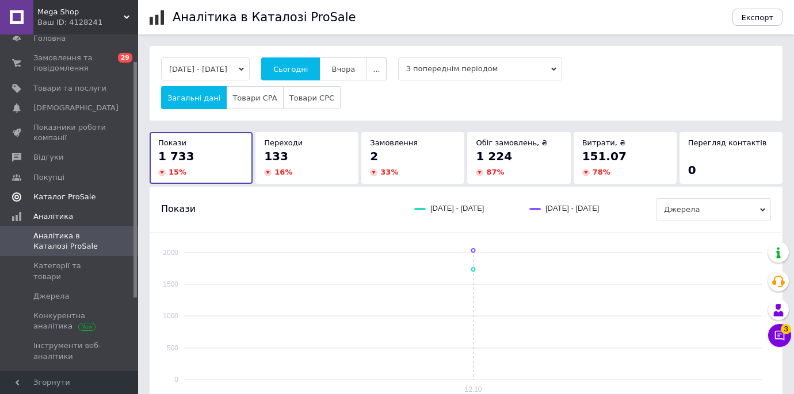
click at [44, 191] on link "Каталог ProSale" at bounding box center [70, 197] width 141 height 20
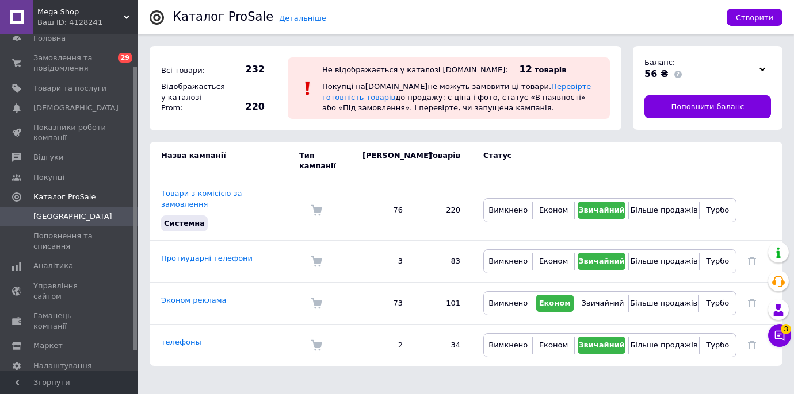
scroll to position [62, 0]
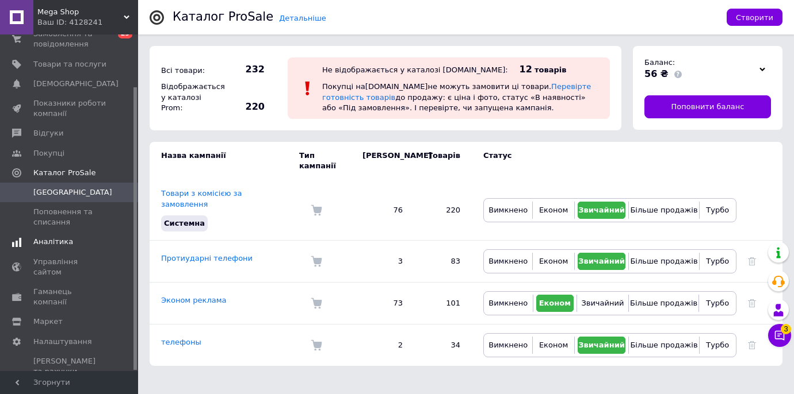
click at [47, 242] on span "Аналітика" at bounding box center [53, 242] width 40 height 10
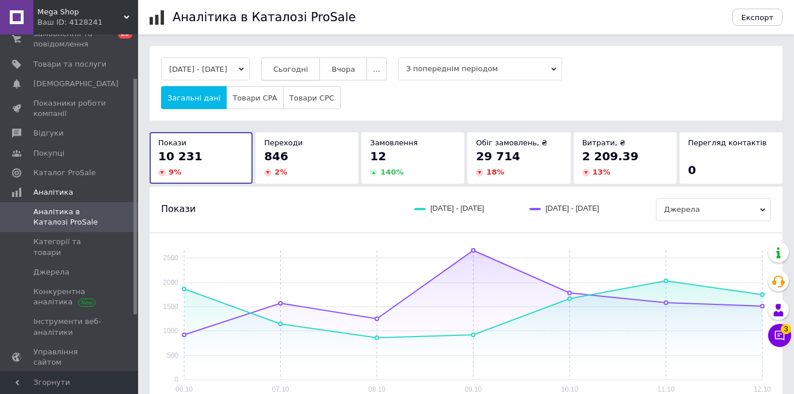
click at [308, 72] on span "Сьогодні" at bounding box center [290, 69] width 35 height 9
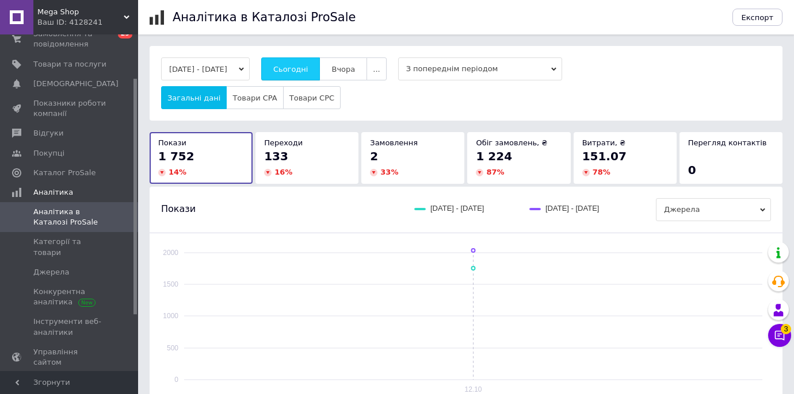
click at [308, 72] on span "Сьогодні" at bounding box center [290, 69] width 35 height 9
click at [64, 127] on link "Відгуки" at bounding box center [70, 134] width 141 height 20
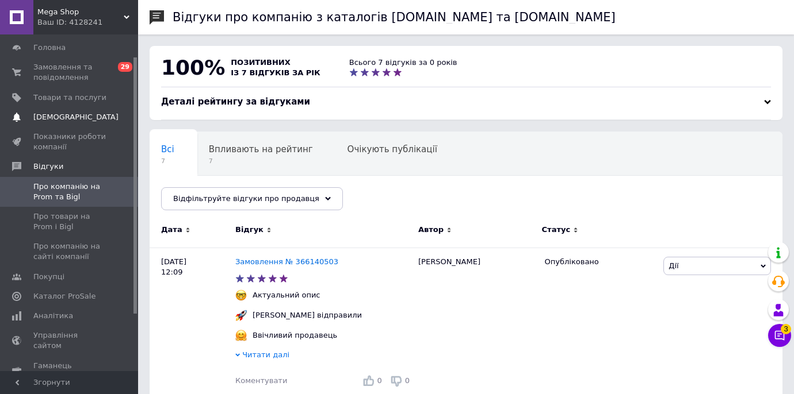
scroll to position [31, 0]
click at [90, 75] on span "Замовлення та повідомлення" at bounding box center [69, 70] width 73 height 21
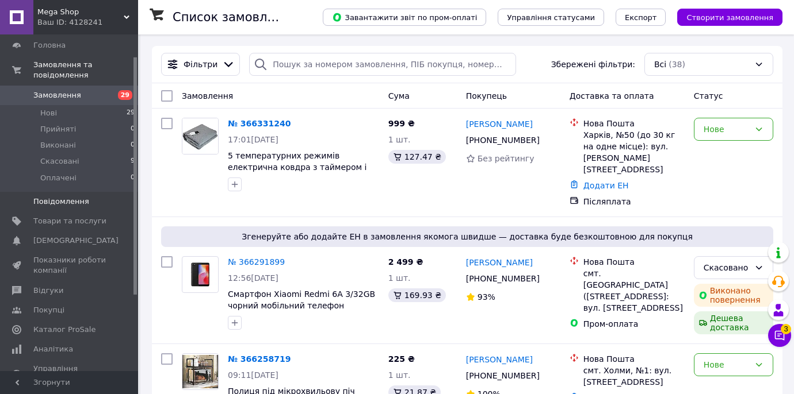
scroll to position [139, 0]
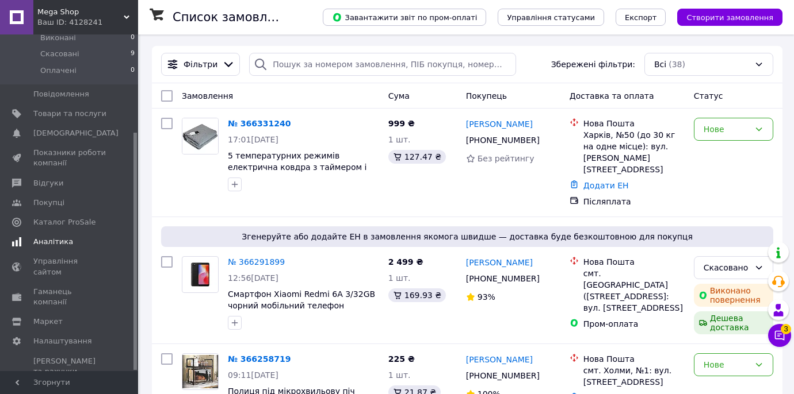
click at [67, 244] on span "Аналітика" at bounding box center [53, 242] width 40 height 10
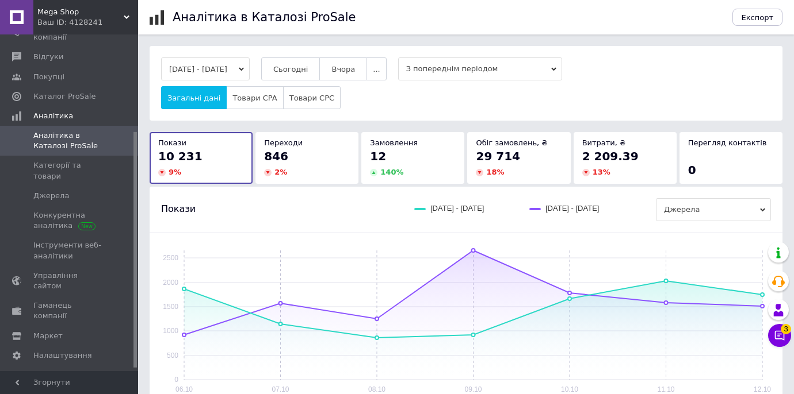
scroll to position [1, 0]
click at [308, 75] on button "Сьогодні" at bounding box center [290, 67] width 59 height 23
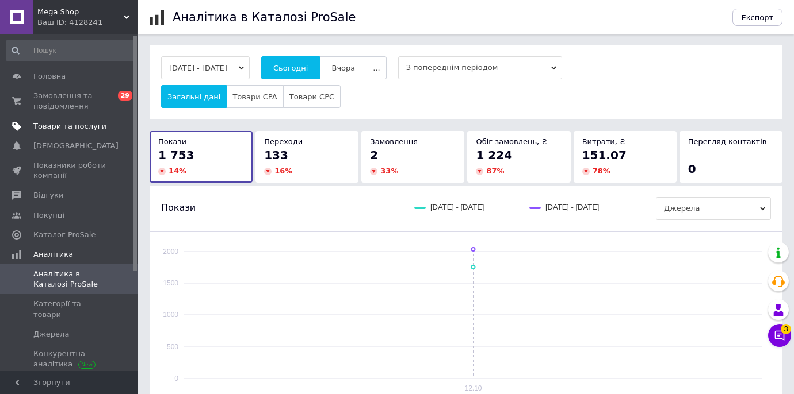
click at [94, 133] on link "Товари та послуги" at bounding box center [70, 127] width 141 height 20
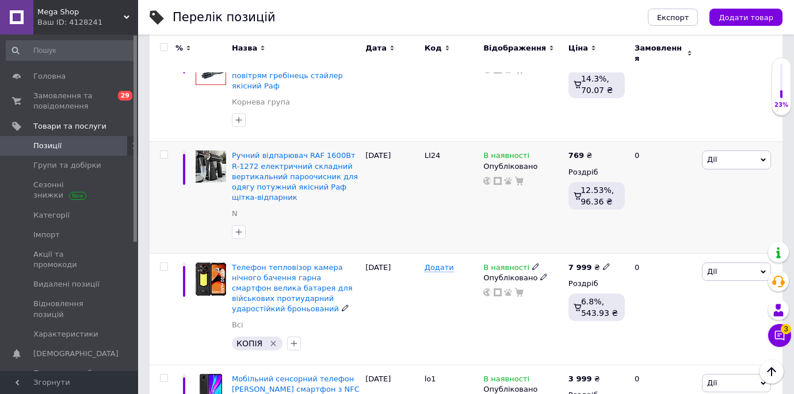
scroll to position [282, 0]
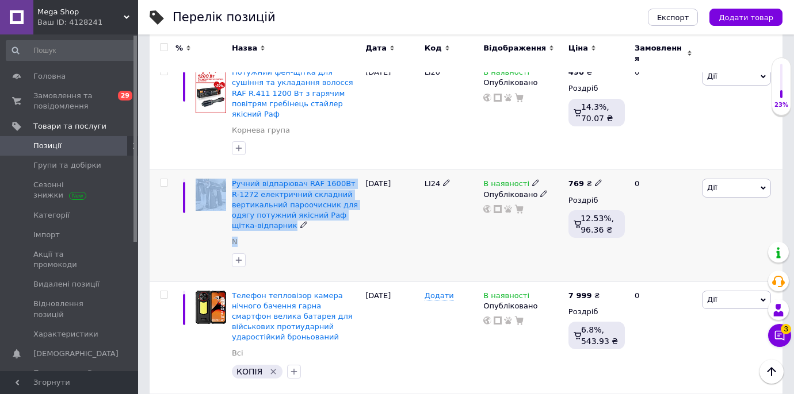
drag, startPoint x: 228, startPoint y: 162, endPoint x: 294, endPoint y: 217, distance: 86.1
click at [294, 217] on div "Ручний відпарювач RAF 1600Вт R-1272 електричний складний вертикальний пароочисн…" at bounding box center [466, 226] width 633 height 112
copy div "Ручний відпарювач RAF 1600Вт R-1272 електричний складний вертикальний пароочисн…"
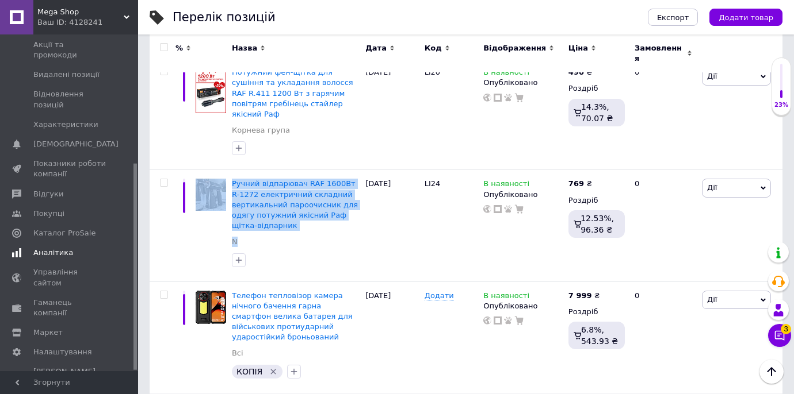
click at [49, 248] on span "Аналітика" at bounding box center [53, 253] width 40 height 10
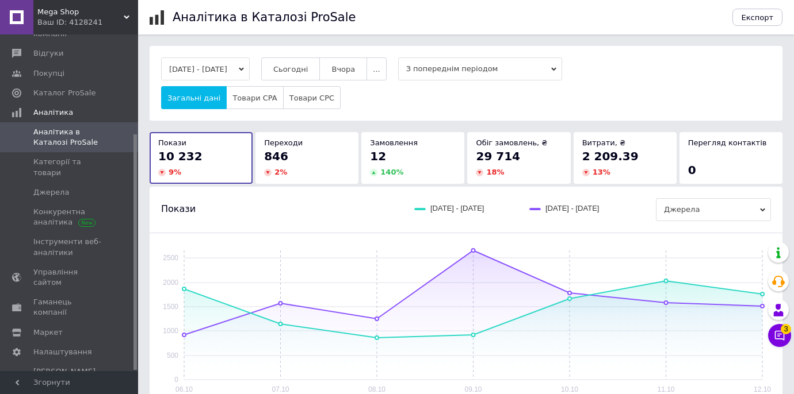
scroll to position [331, 0]
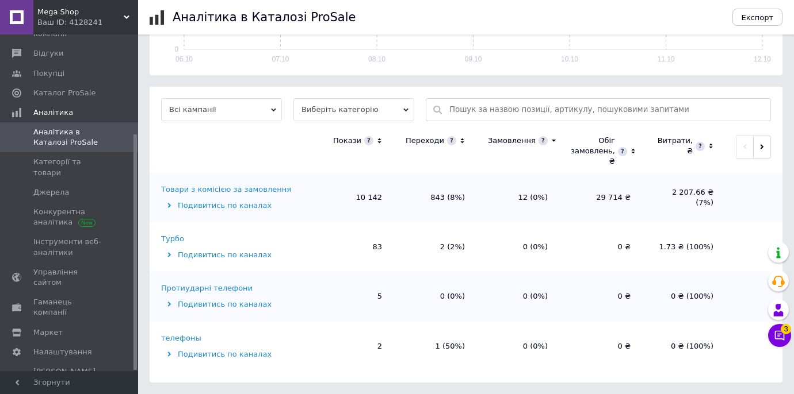
click at [456, 117] on input "text" at bounding box center [606, 110] width 315 height 22
paste input "Ручний відпарювач RAF 1600Вт R-1272 електричний складний вертикальний пароочисн…"
click at [476, 112] on input "Ручний відпарювач RAF 1600Вт R-1272 електричний складний вертикальний пароочисн…" at bounding box center [606, 110] width 315 height 22
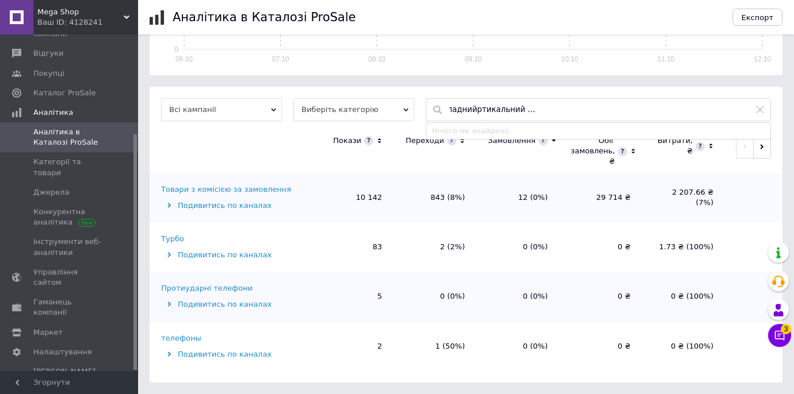
drag, startPoint x: 744, startPoint y: 109, endPoint x: 781, endPoint y: 109, distance: 36.8
click at [782, 109] on div "[DATE] - [DATE] Сьогодні [GEOGRAPHIC_DATA] ... З попереднім періодом Загальні д…" at bounding box center [466, 49] width 656 height 668
type input "Ручний відпарювач RAF 1600Вт R-1272 електричний складнийртик"
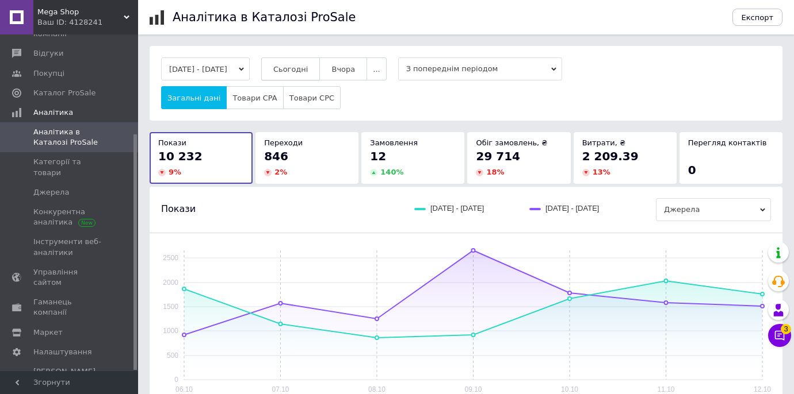
click at [320, 69] on button "Сьогодні" at bounding box center [290, 69] width 59 height 23
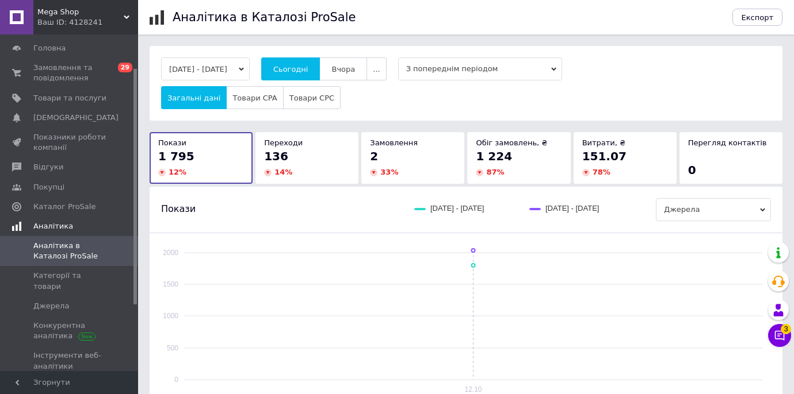
scroll to position [1, 0]
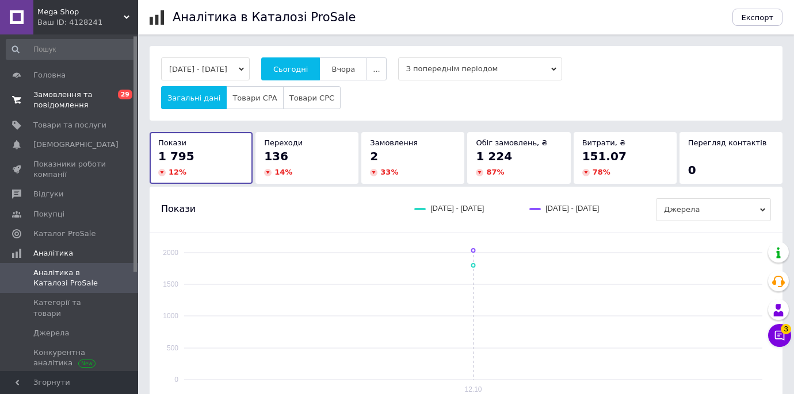
click at [102, 107] on span "Замовлення та повідомлення" at bounding box center [69, 100] width 73 height 21
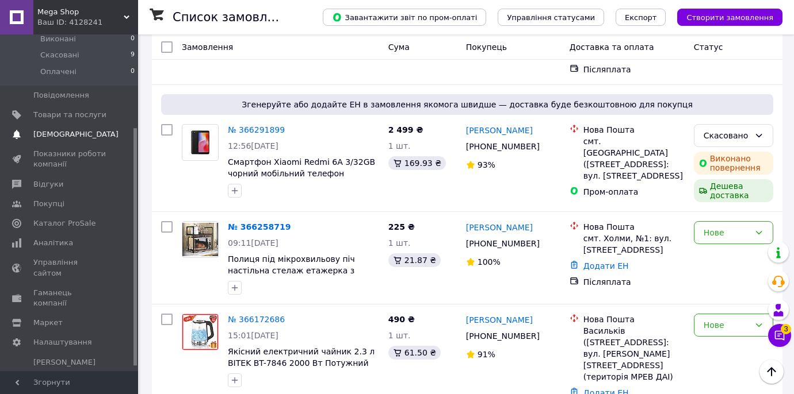
scroll to position [139, 0]
click at [60, 183] on span "Відгуки" at bounding box center [48, 183] width 30 height 10
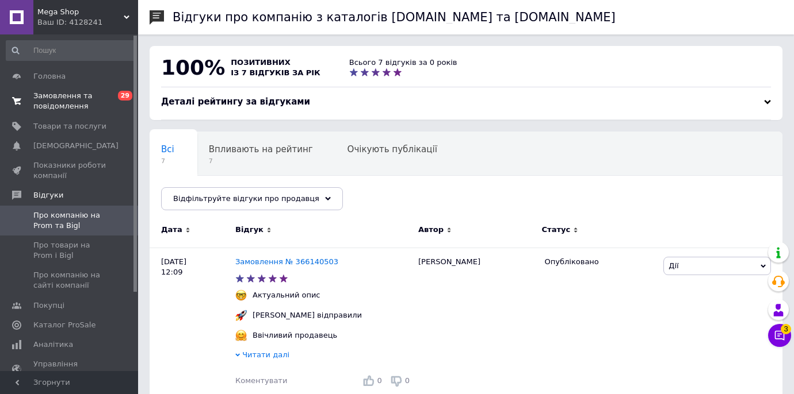
click at [93, 97] on span "Замовлення та повідомлення" at bounding box center [69, 101] width 73 height 21
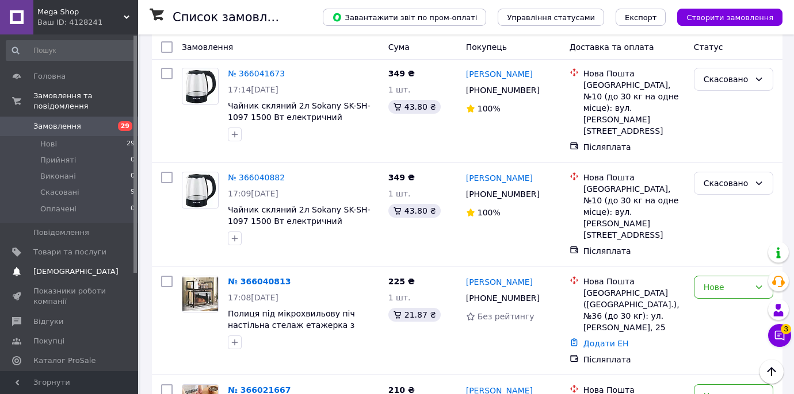
scroll to position [13, 0]
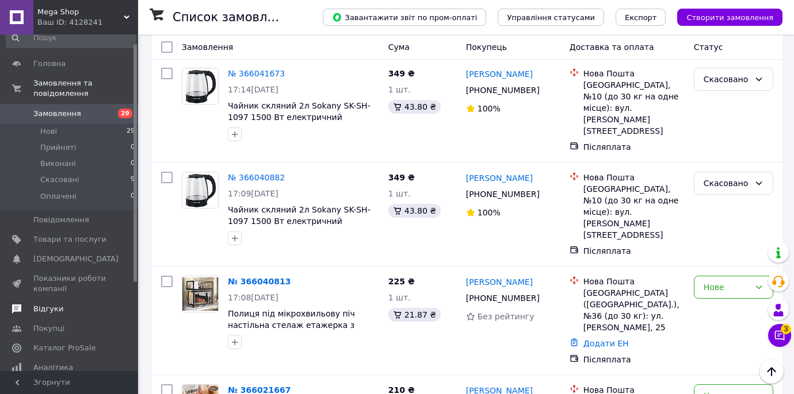
click at [57, 316] on link "Відгуки" at bounding box center [70, 310] width 141 height 20
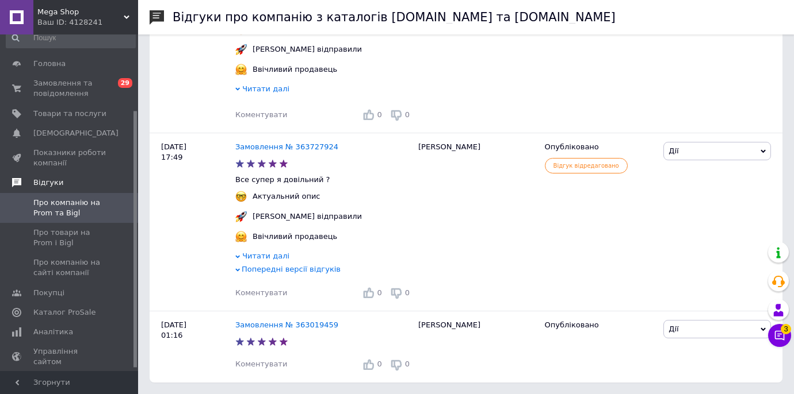
scroll to position [102, 0]
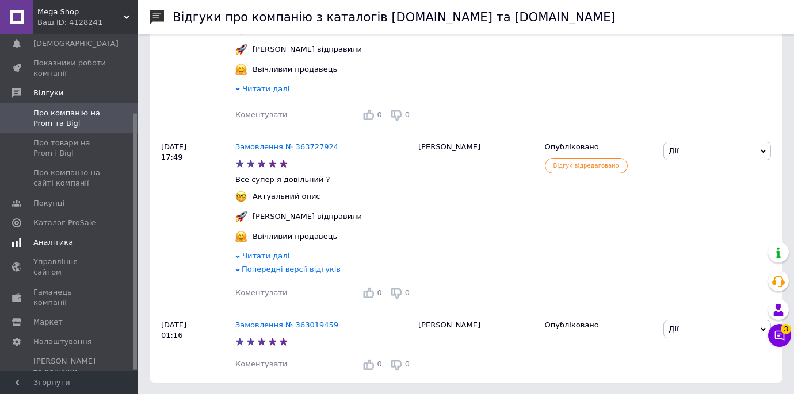
click at [82, 236] on link "Аналітика" at bounding box center [70, 243] width 141 height 20
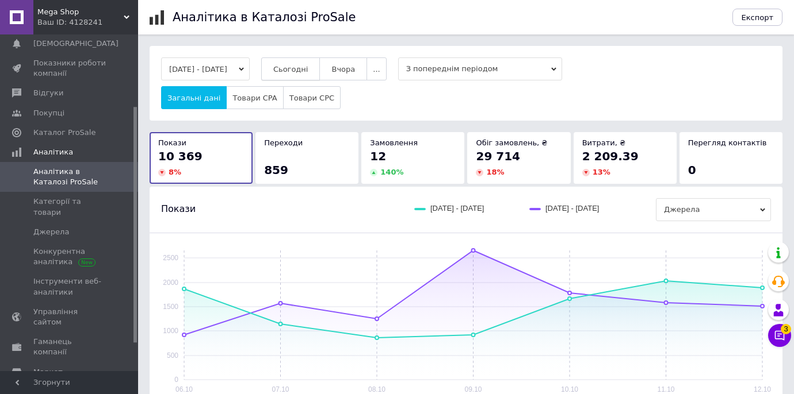
click at [308, 65] on span "Сьогодні" at bounding box center [290, 69] width 35 height 9
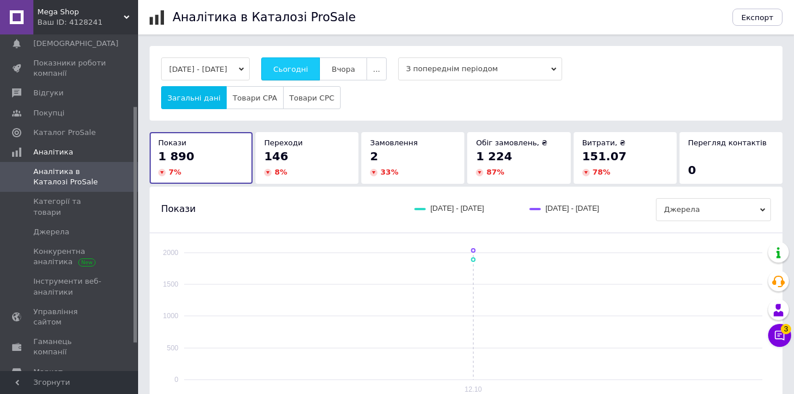
click at [295, 75] on button "Сьогодні" at bounding box center [290, 69] width 59 height 23
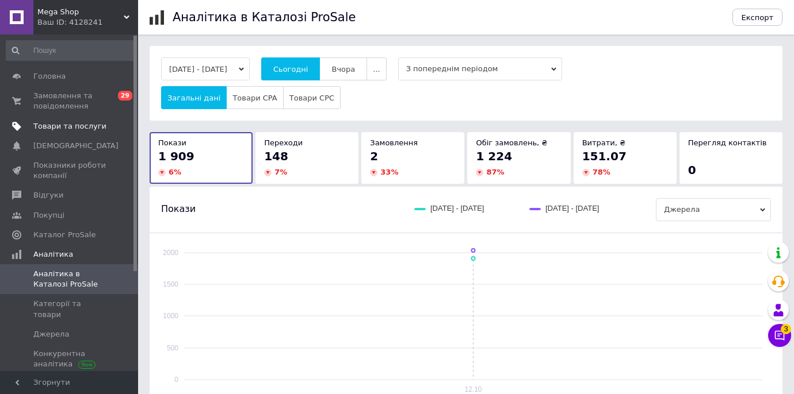
click at [89, 135] on link "Товари та послуги" at bounding box center [70, 127] width 141 height 20
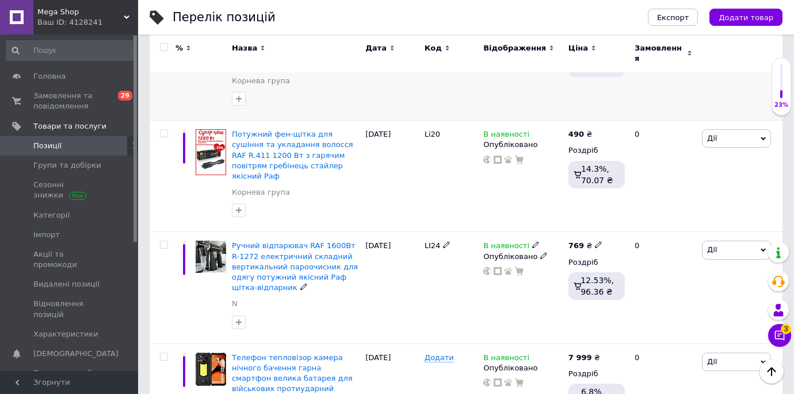
scroll to position [221, 0]
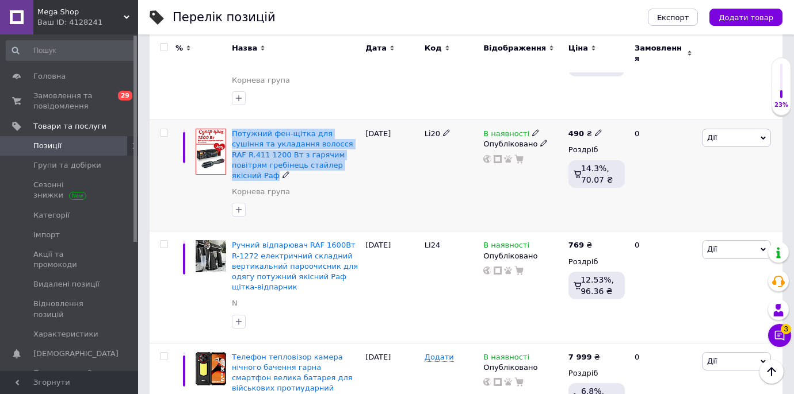
drag, startPoint x: 355, startPoint y: 156, endPoint x: 229, endPoint y: 124, distance: 129.8
click at [229, 124] on div "Потужний фен-щітка для сушіння та укладання волосся RAF R.411 1200 Вт з гарячим…" at bounding box center [295, 176] width 133 height 112
copy div "Потужний фен-щітка для сушіння та укладання волосся RAF R.411 1200 Вт з гарячим…"
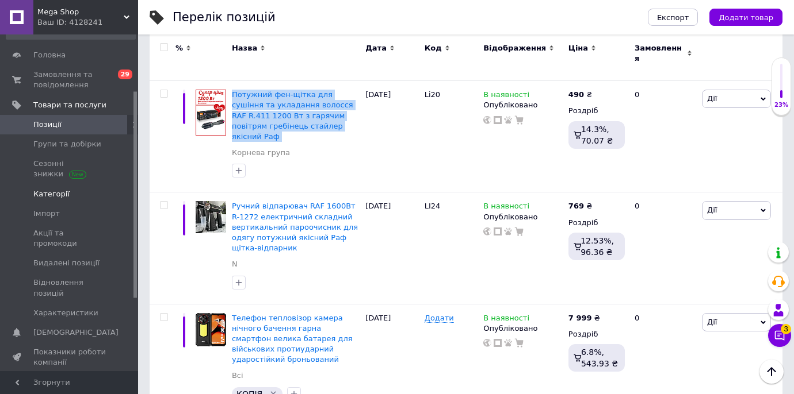
scroll to position [210, 0]
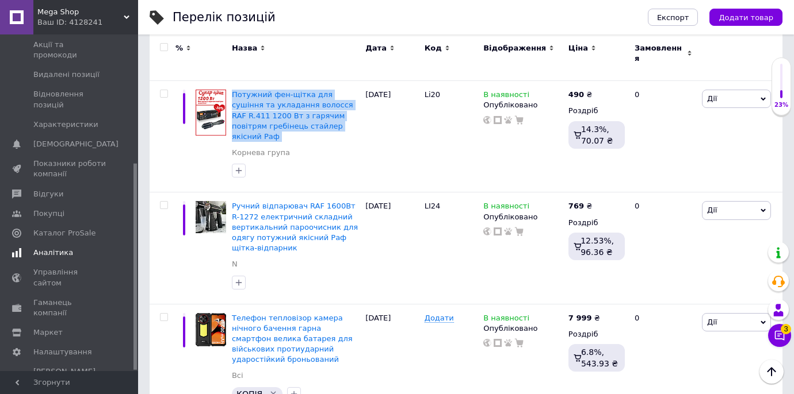
click at [64, 248] on link "Аналітика" at bounding box center [70, 253] width 141 height 20
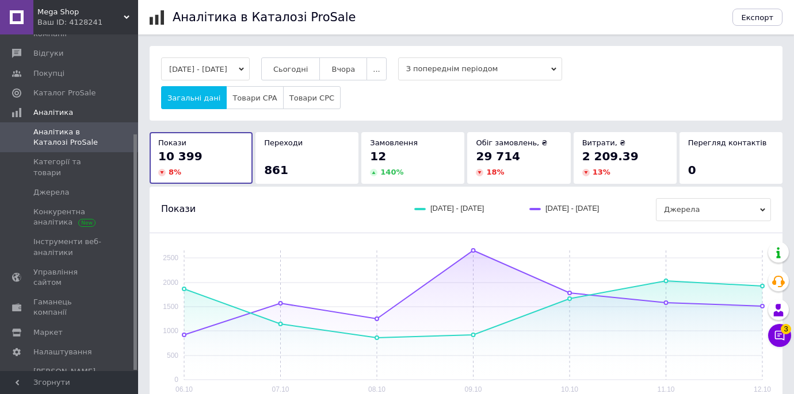
scroll to position [331, 0]
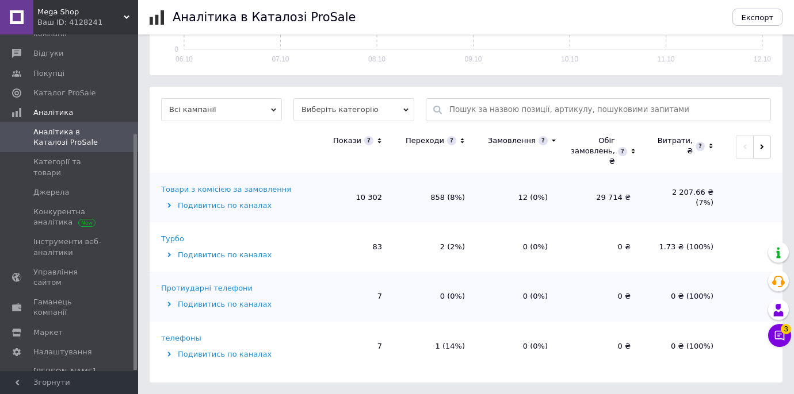
click at [447, 106] on div at bounding box center [598, 109] width 345 height 23
click at [468, 108] on input "text" at bounding box center [606, 110] width 315 height 22
click at [465, 108] on input "text" at bounding box center [606, 110] width 315 height 22
paste input "Потужний фен-щітка для сушіння та укладання волосся RAF R.411 1200 Вт з гарячим…"
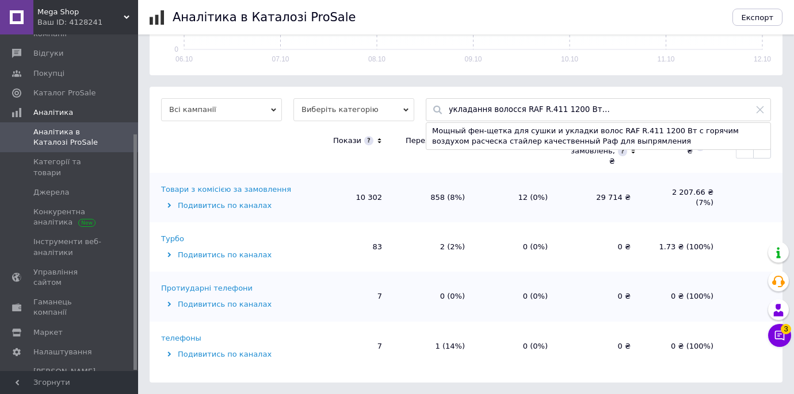
click at [457, 133] on div "Мощный фен-щетка для сушки и укладки волос RAF R.411 1200 Вт с горячим воздухом…" at bounding box center [598, 136] width 344 height 26
type input "Мощный фен-щетка для сушки и укладки волос RAF R.411 1200 Вт с горячим воздухом…"
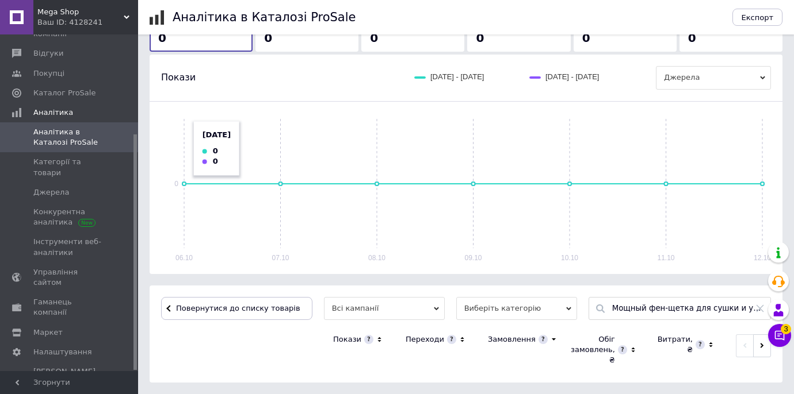
scroll to position [0, 0]
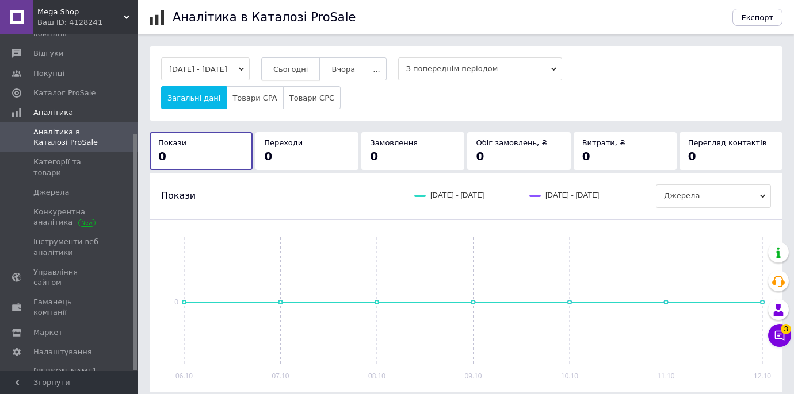
click at [301, 68] on span "Сьогодні" at bounding box center [290, 69] width 35 height 9
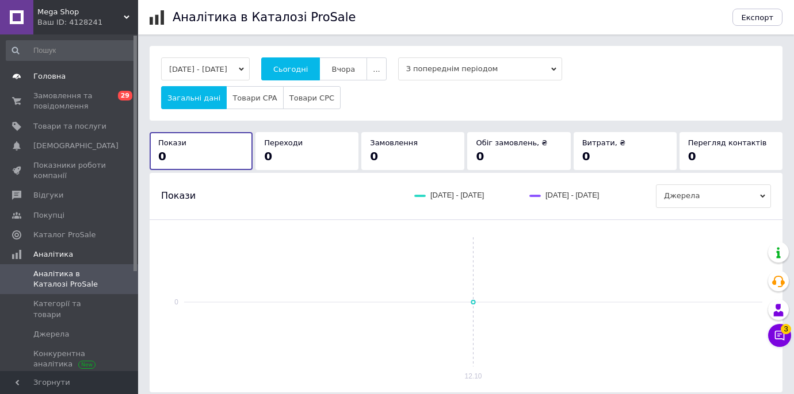
click at [67, 76] on span "Головна" at bounding box center [69, 76] width 73 height 10
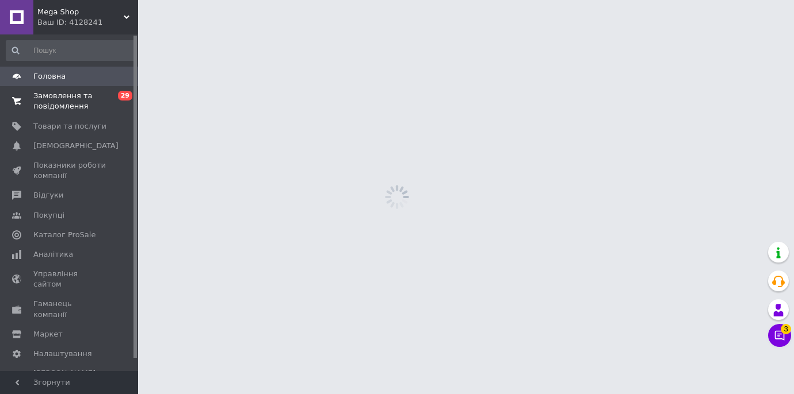
click at [67, 103] on span "Замовлення та повідомлення" at bounding box center [69, 101] width 73 height 21
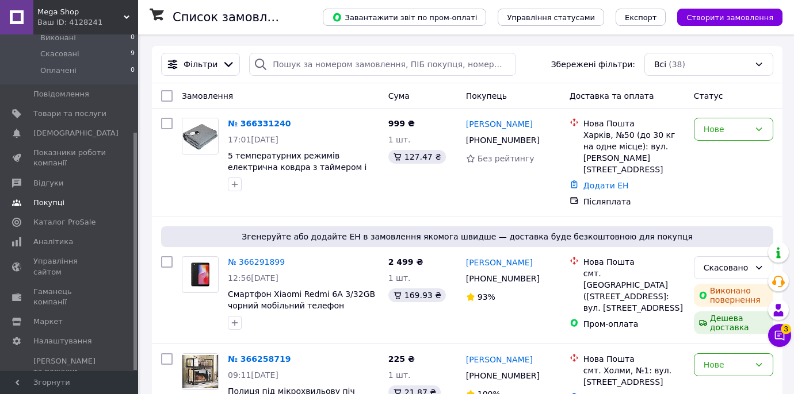
click at [67, 202] on span "Покупці" at bounding box center [69, 203] width 73 height 10
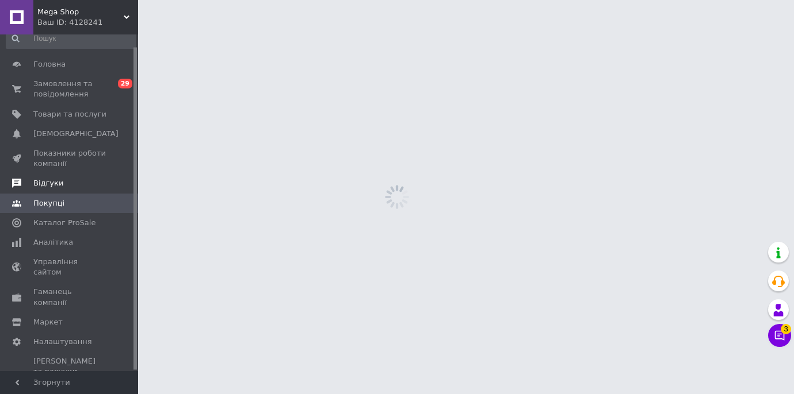
click at [61, 187] on span "Відгуки" at bounding box center [69, 183] width 73 height 10
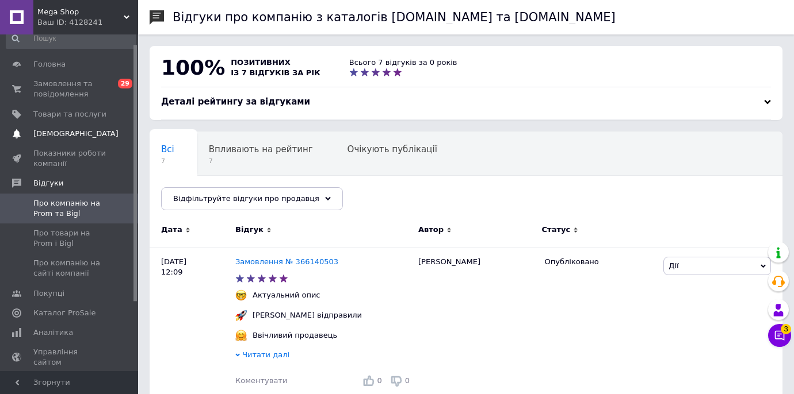
click at [68, 135] on span "[DEMOGRAPHIC_DATA]" at bounding box center [75, 134] width 85 height 10
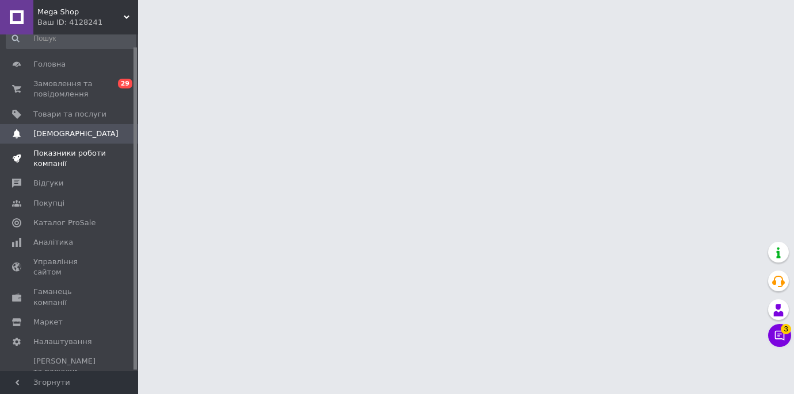
click at [68, 152] on span "Показники роботи компанії" at bounding box center [69, 158] width 73 height 21
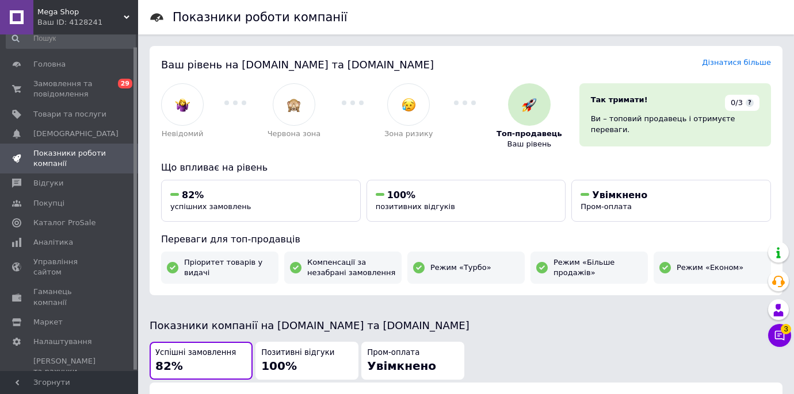
scroll to position [635, 0]
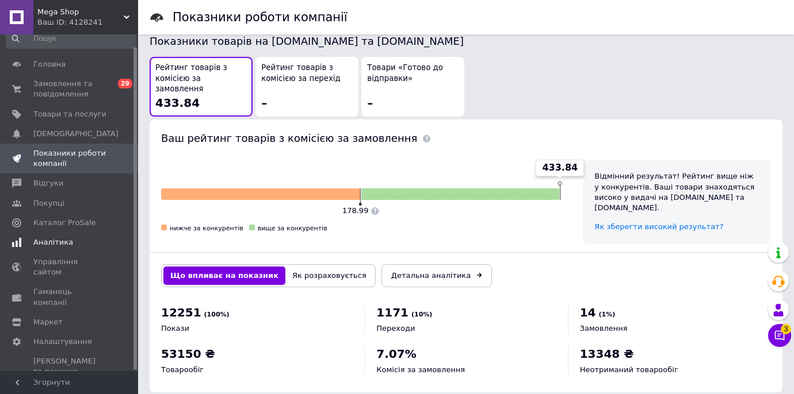
click at [69, 235] on link "Аналітика" at bounding box center [70, 243] width 141 height 20
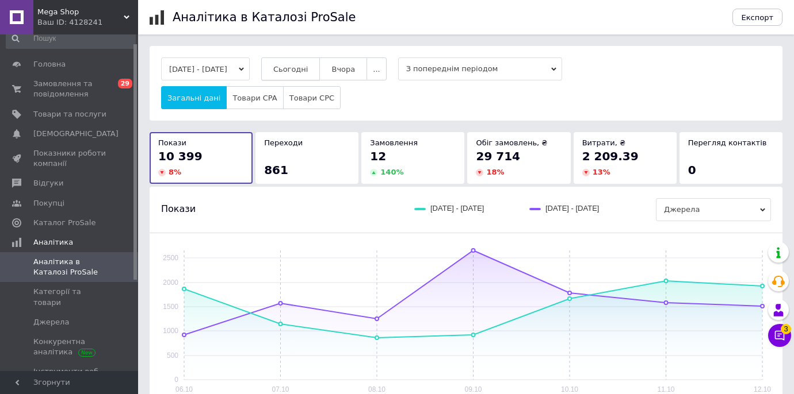
click at [294, 73] on button "Сьогодні" at bounding box center [290, 69] width 59 height 23
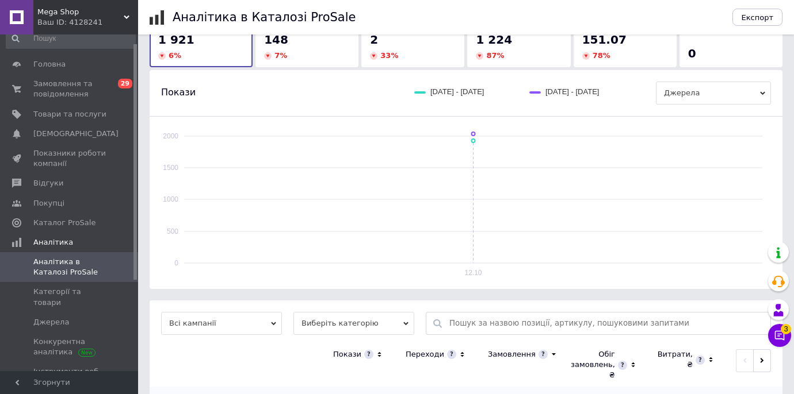
scroll to position [331, 0]
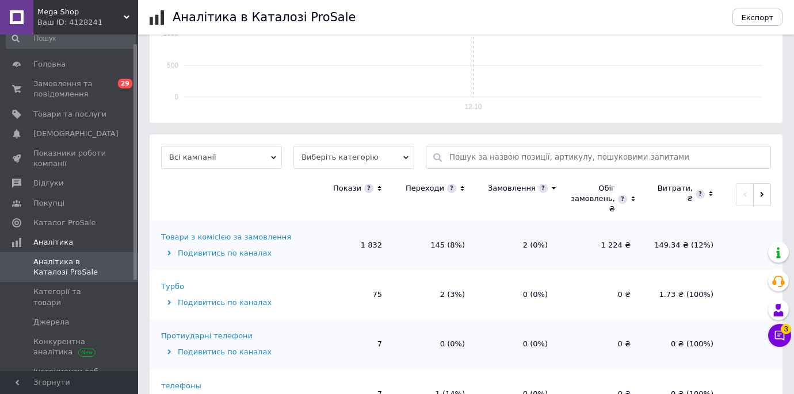
click at [235, 233] on div "Товари з комісією за замовлення" at bounding box center [226, 237] width 130 height 10
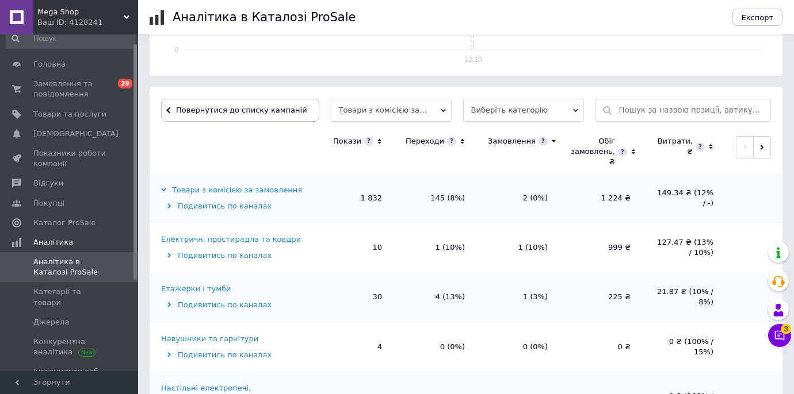
scroll to position [374, 0]
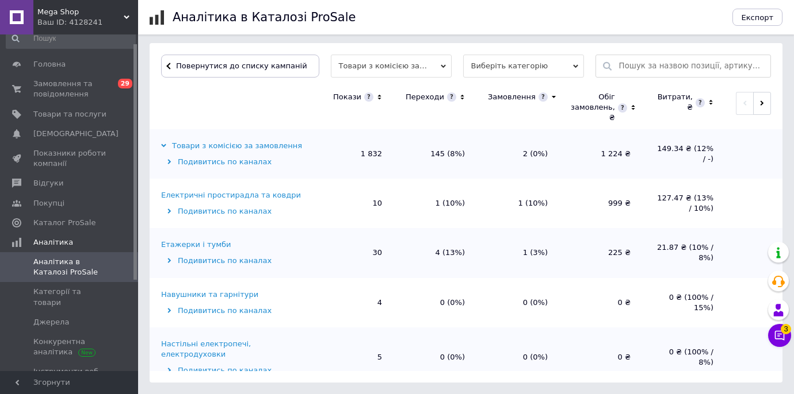
click at [458, 98] on icon at bounding box center [461, 98] width 7 height 10
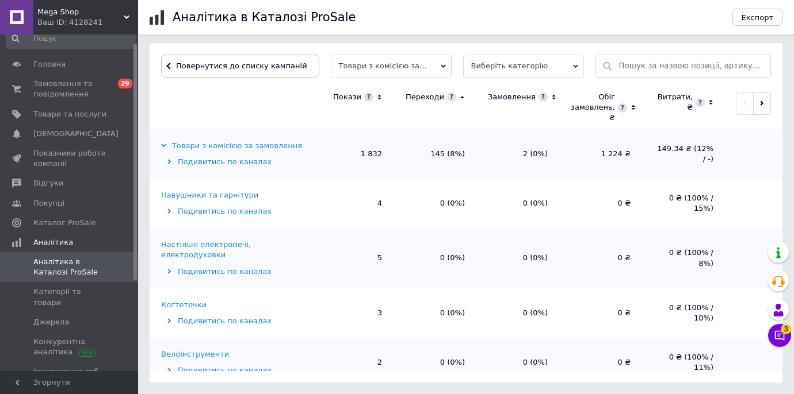
click at [458, 98] on icon at bounding box center [461, 98] width 7 height 10
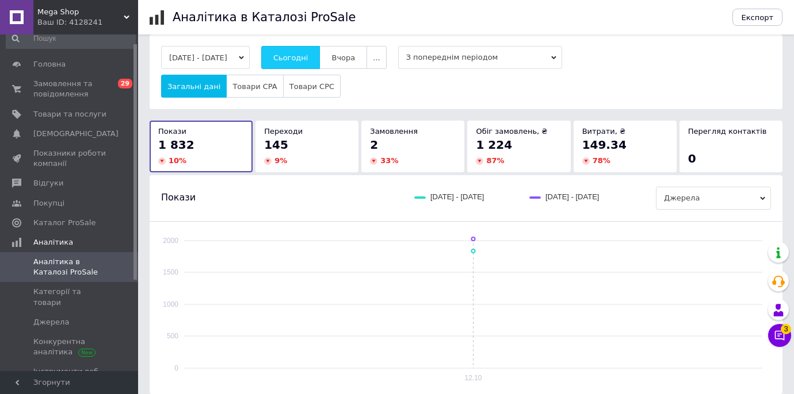
scroll to position [13, 0]
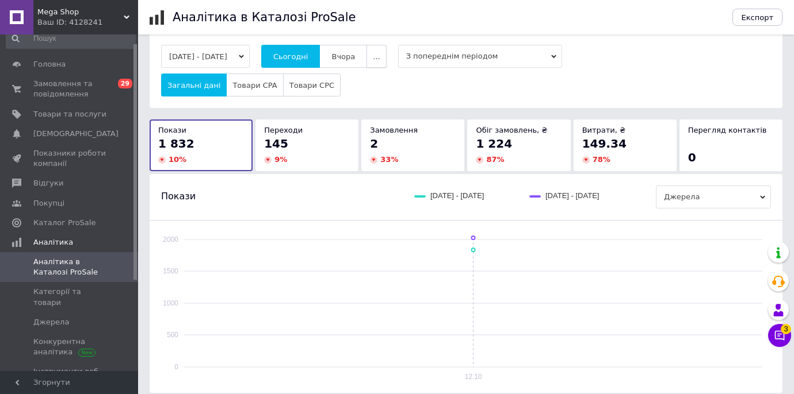
click at [386, 53] on button "..." at bounding box center [376, 56] width 20 height 23
click at [386, 73] on button "Місяць" at bounding box center [353, 78] width 65 height 23
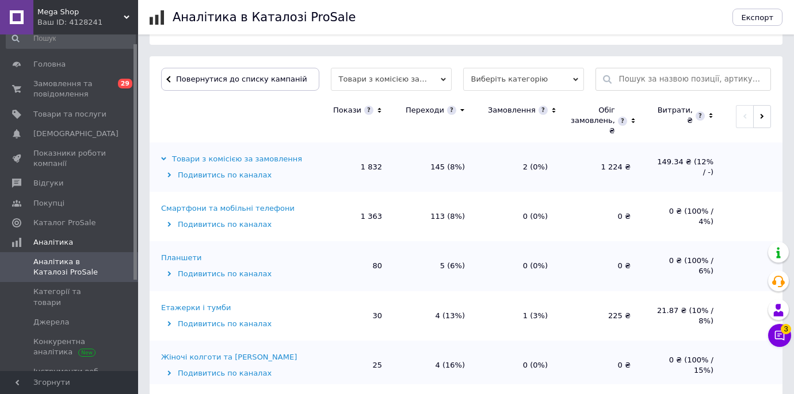
scroll to position [374, 0]
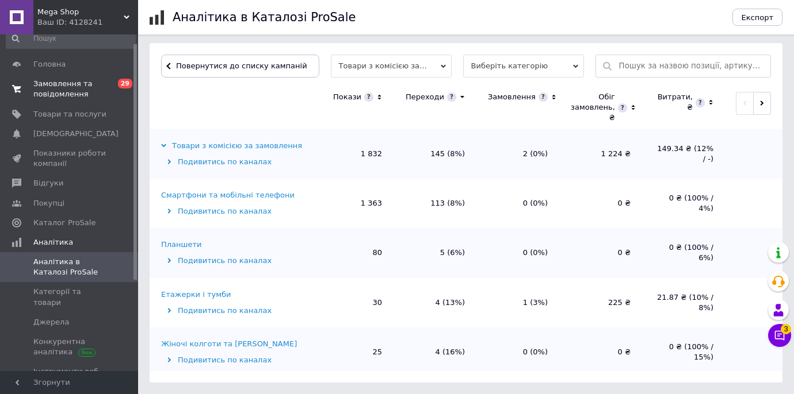
click at [64, 94] on span "Замовлення та повідомлення" at bounding box center [69, 89] width 73 height 21
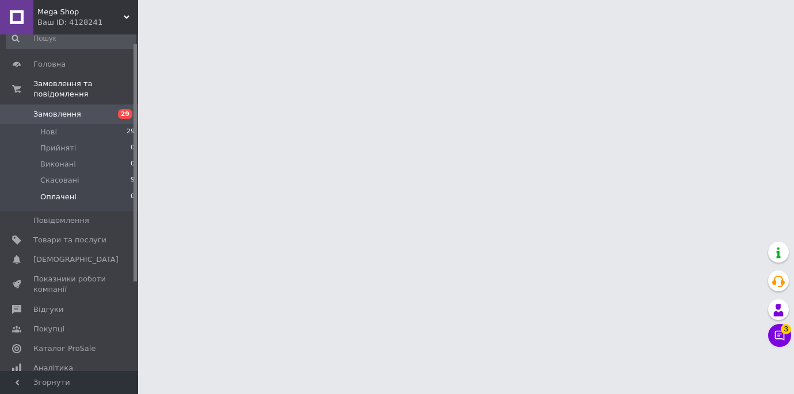
scroll to position [139, 0]
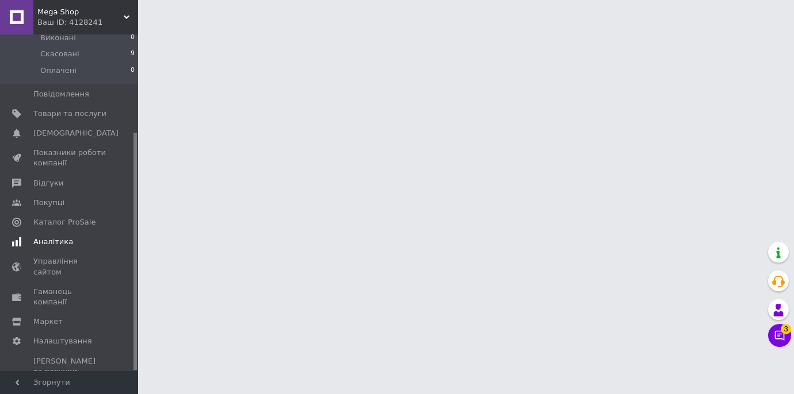
click at [73, 240] on span "Аналітика" at bounding box center [69, 242] width 73 height 10
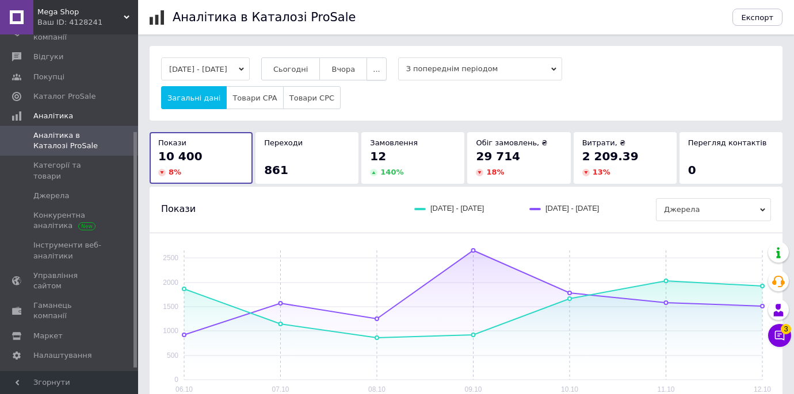
click at [386, 72] on button "..." at bounding box center [376, 69] width 20 height 23
click at [386, 85] on button "Місяць" at bounding box center [353, 91] width 65 height 23
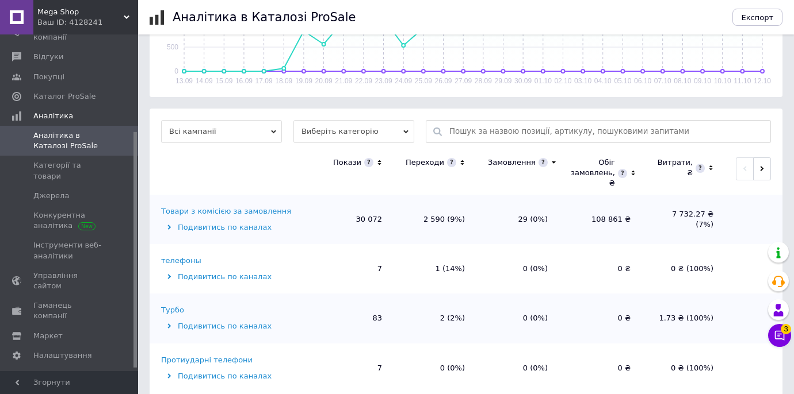
scroll to position [319, 0]
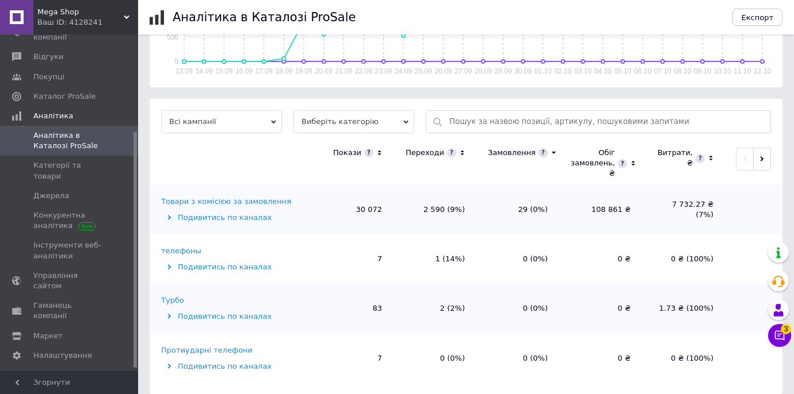
click at [465, 152] on icon at bounding box center [461, 153] width 7 height 10
click at [241, 204] on div "Товари з комісією за замовлення" at bounding box center [226, 202] width 130 height 10
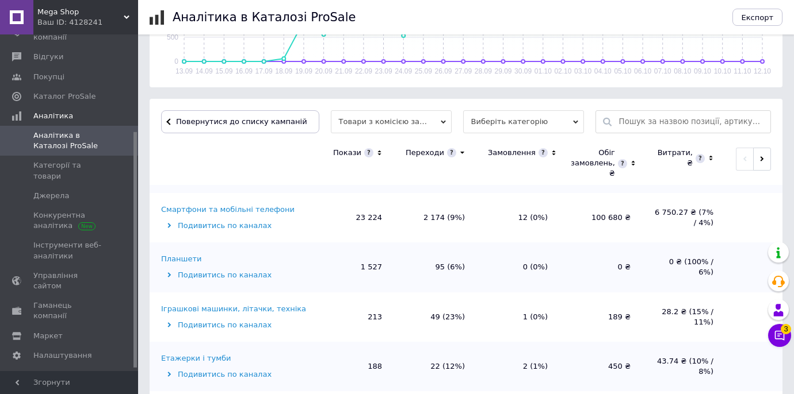
scroll to position [55, 0]
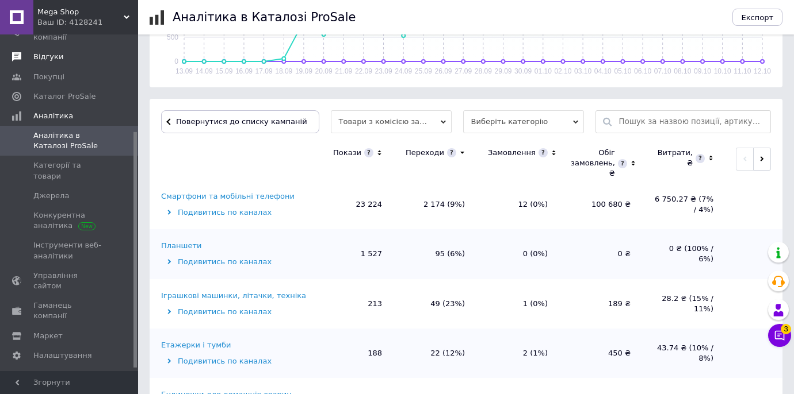
click at [67, 60] on span "Відгуки" at bounding box center [69, 57] width 73 height 10
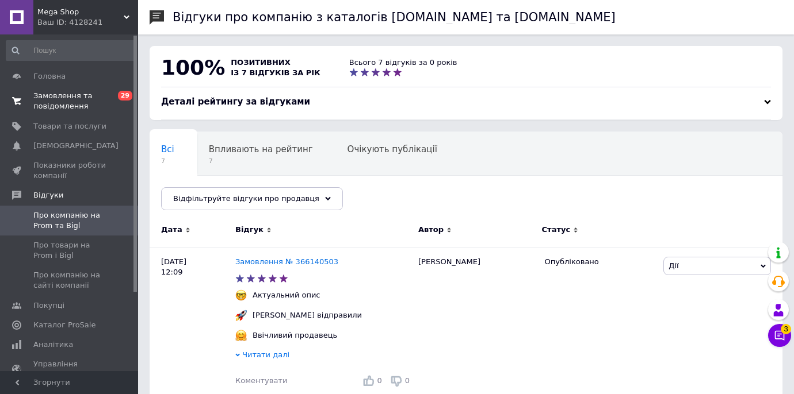
click at [66, 93] on span "Замовлення та повідомлення" at bounding box center [69, 101] width 73 height 21
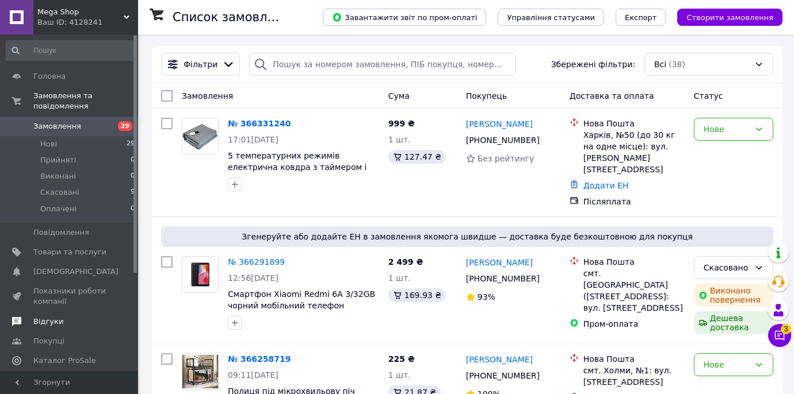
click at [52, 312] on link "Відгуки" at bounding box center [70, 322] width 141 height 20
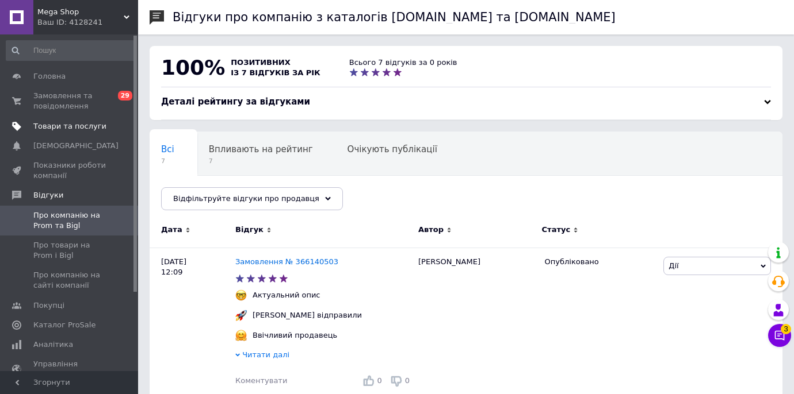
click at [82, 125] on span "Товари та послуги" at bounding box center [69, 126] width 73 height 10
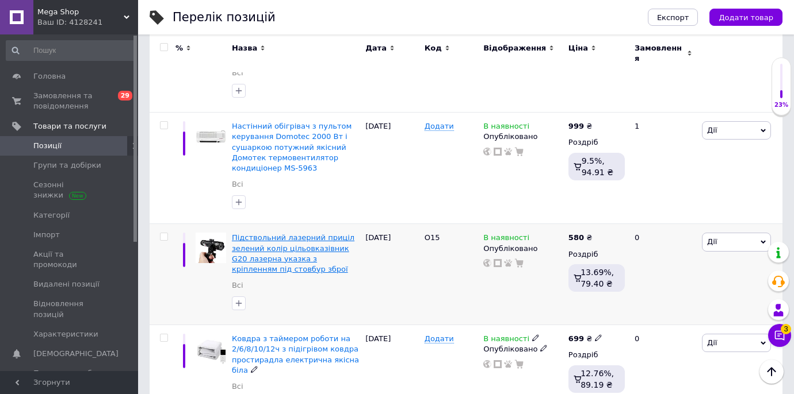
scroll to position [898, 0]
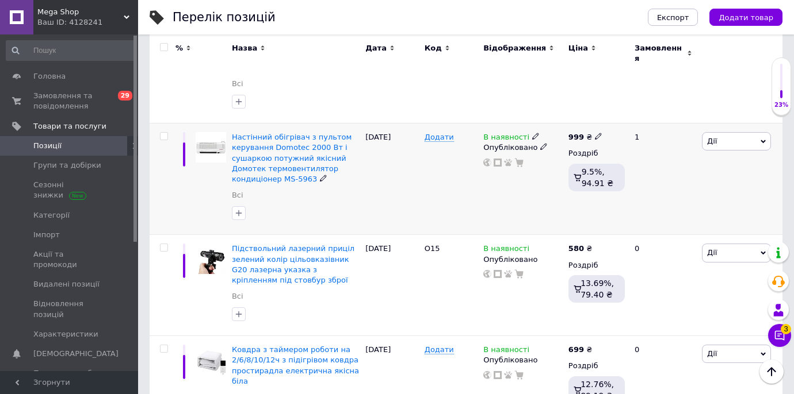
click at [718, 132] on span "Дії" at bounding box center [736, 141] width 69 height 18
click at [683, 155] on li "Редагувати" at bounding box center [694, 163] width 152 height 16
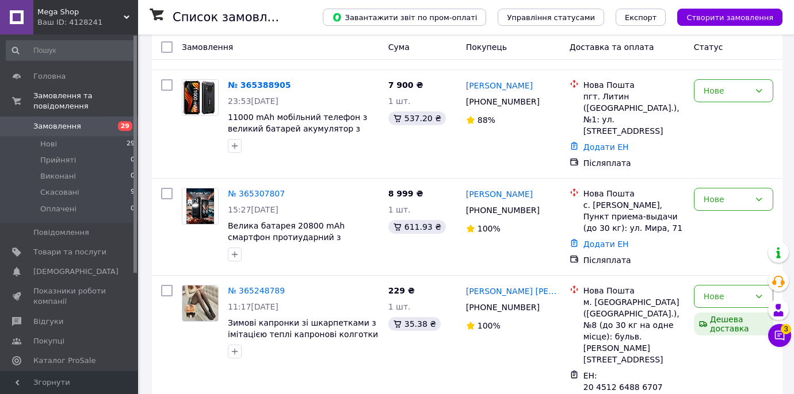
scroll to position [1809, 0]
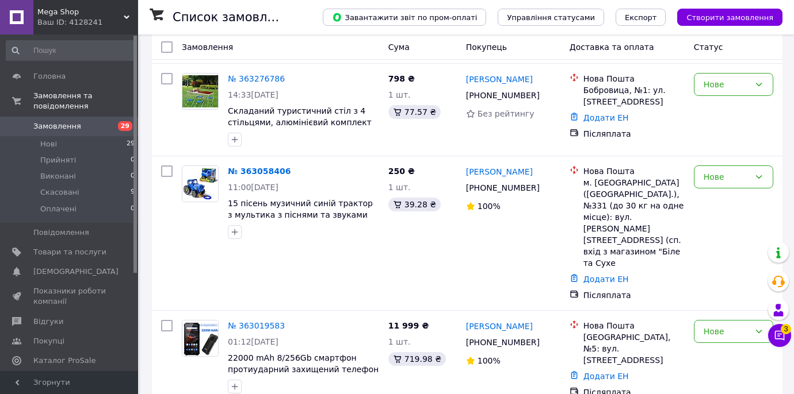
scroll to position [1570, 0]
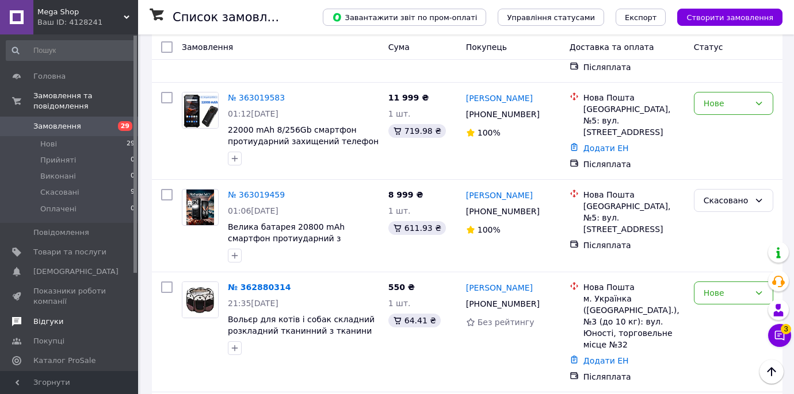
click at [63, 313] on link "Відгуки" at bounding box center [70, 322] width 141 height 20
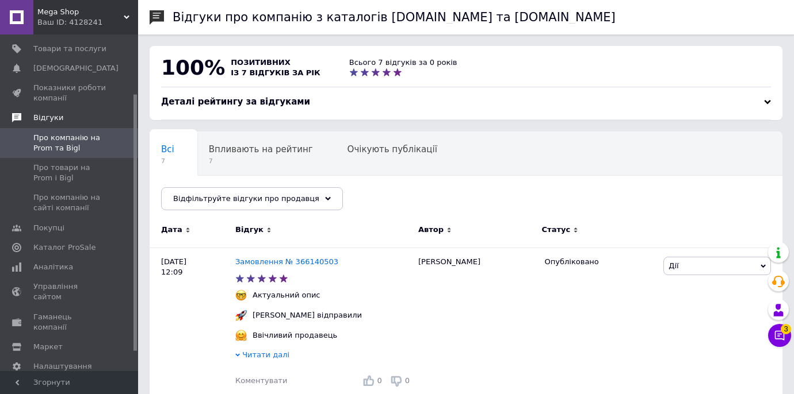
scroll to position [102, 0]
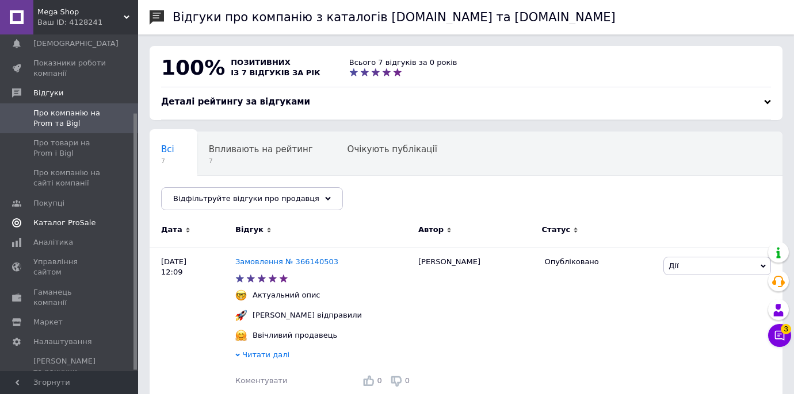
click at [47, 224] on span "Каталог ProSale" at bounding box center [64, 223] width 62 height 10
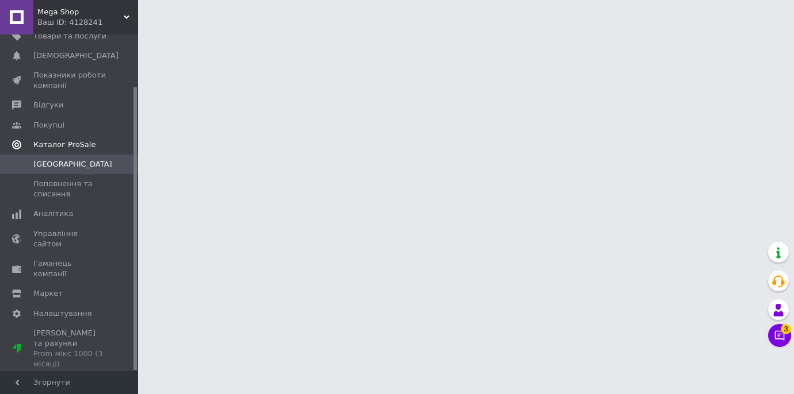
scroll to position [62, 0]
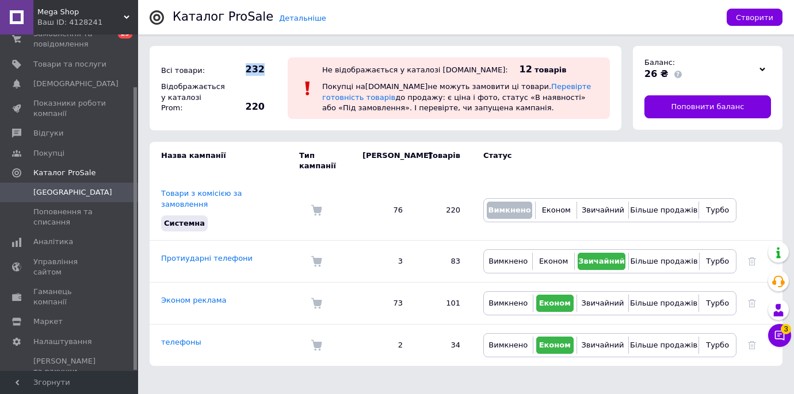
drag, startPoint x: 243, startPoint y: 63, endPoint x: 265, endPoint y: 66, distance: 22.0
click at [265, 66] on div "232" at bounding box center [244, 69] width 46 height 18
